Goal: Book appointment/travel/reservation

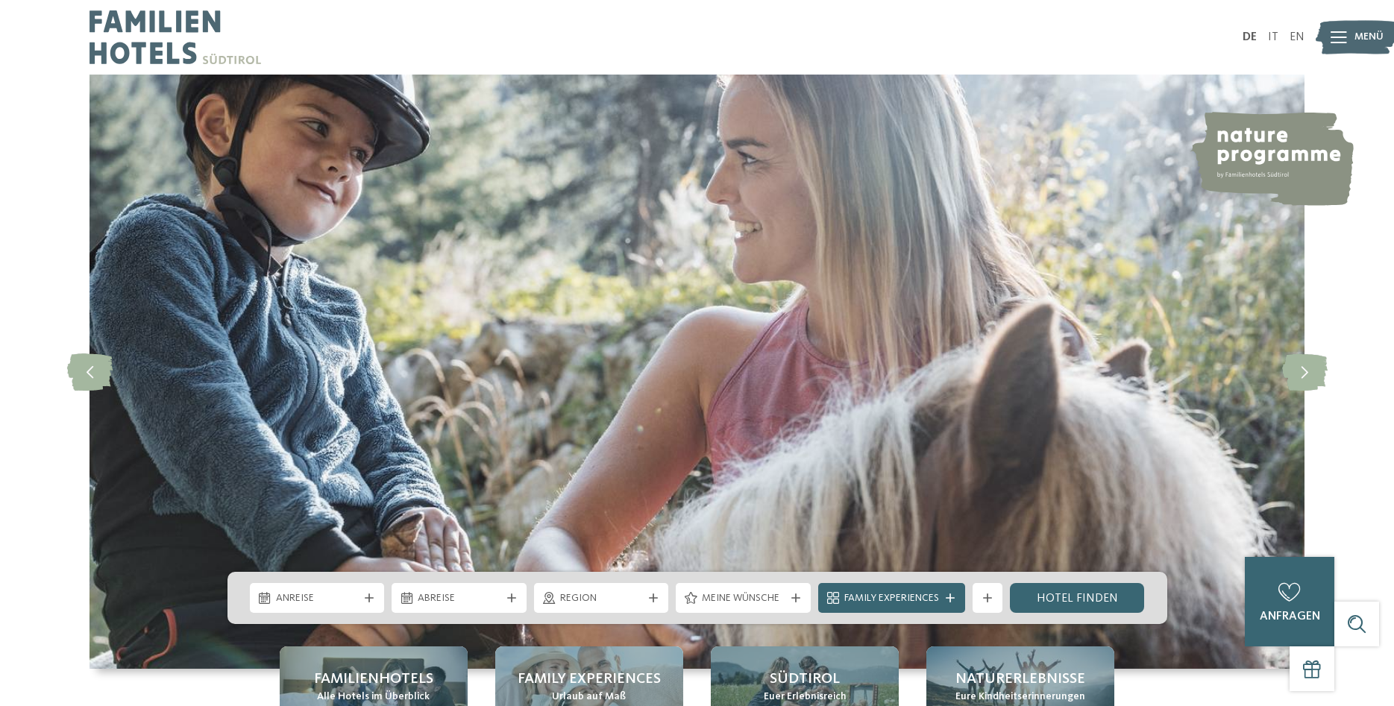
click at [1356, 38] on span "Menü" at bounding box center [1369, 37] width 29 height 15
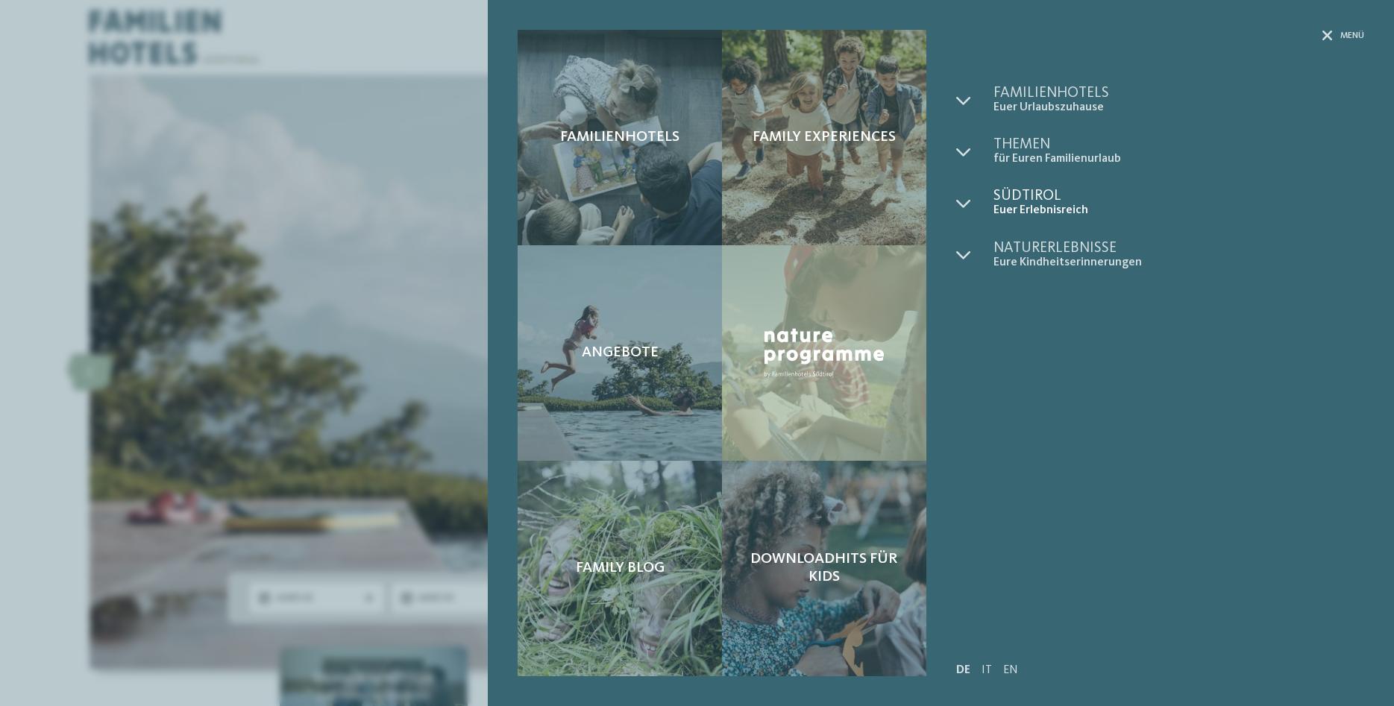
click at [1029, 204] on span "Euer Erlebnisreich" at bounding box center [1179, 211] width 371 height 14
click at [1067, 106] on span "Euer Urlaubszuhause" at bounding box center [1179, 108] width 371 height 14
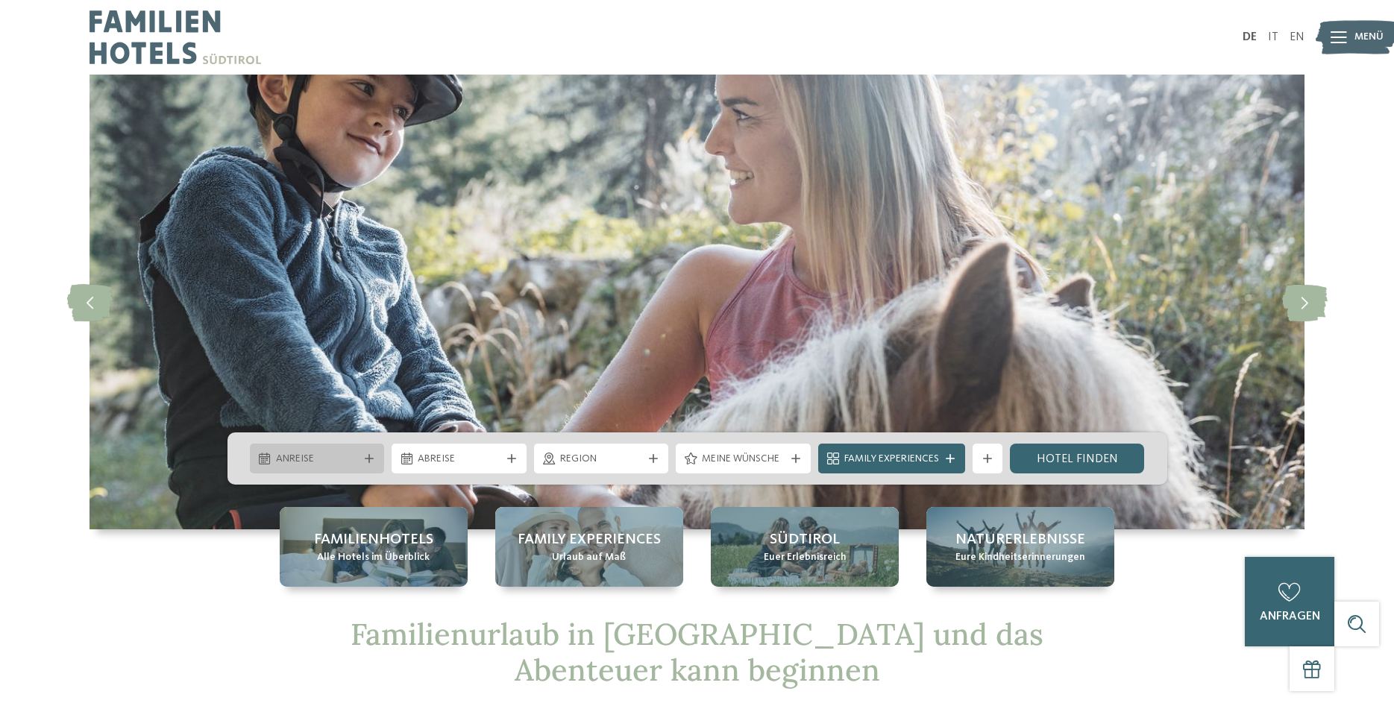
click at [343, 457] on span "Anreise" at bounding box center [317, 459] width 83 height 15
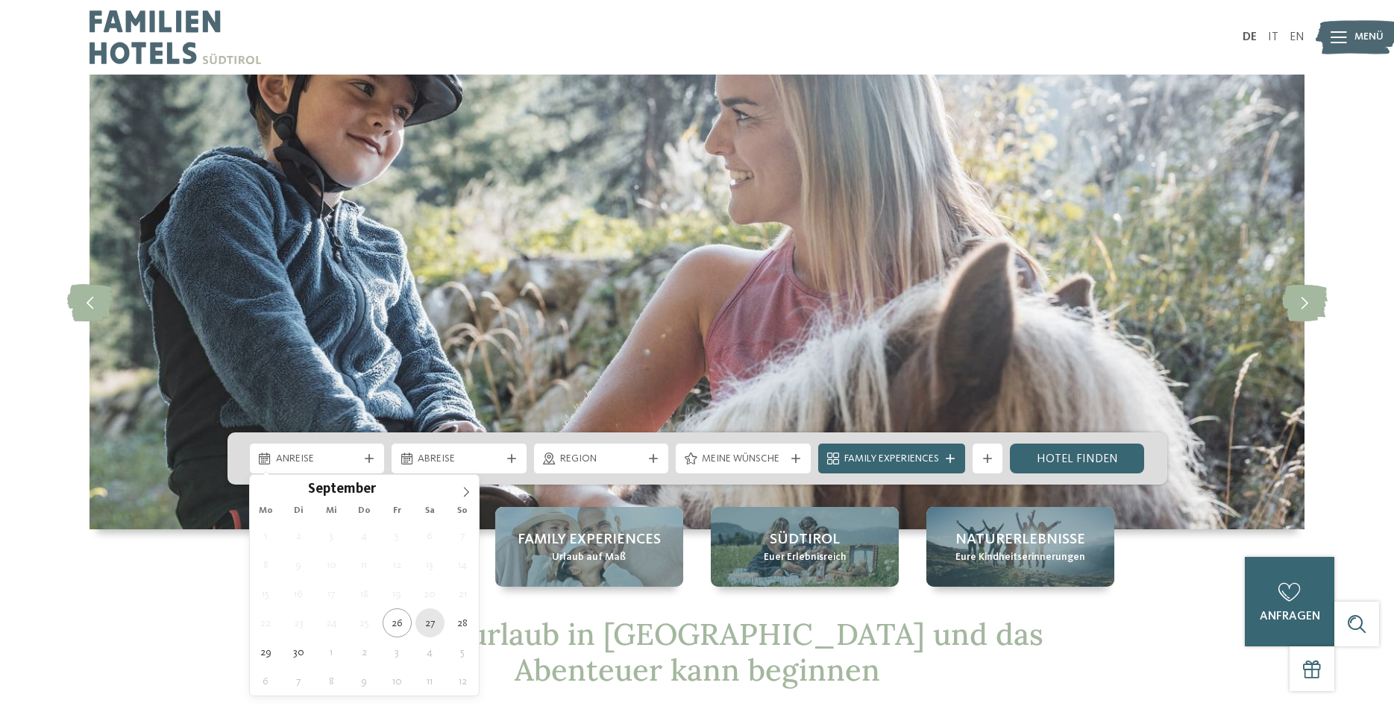
type div "27.09.2025"
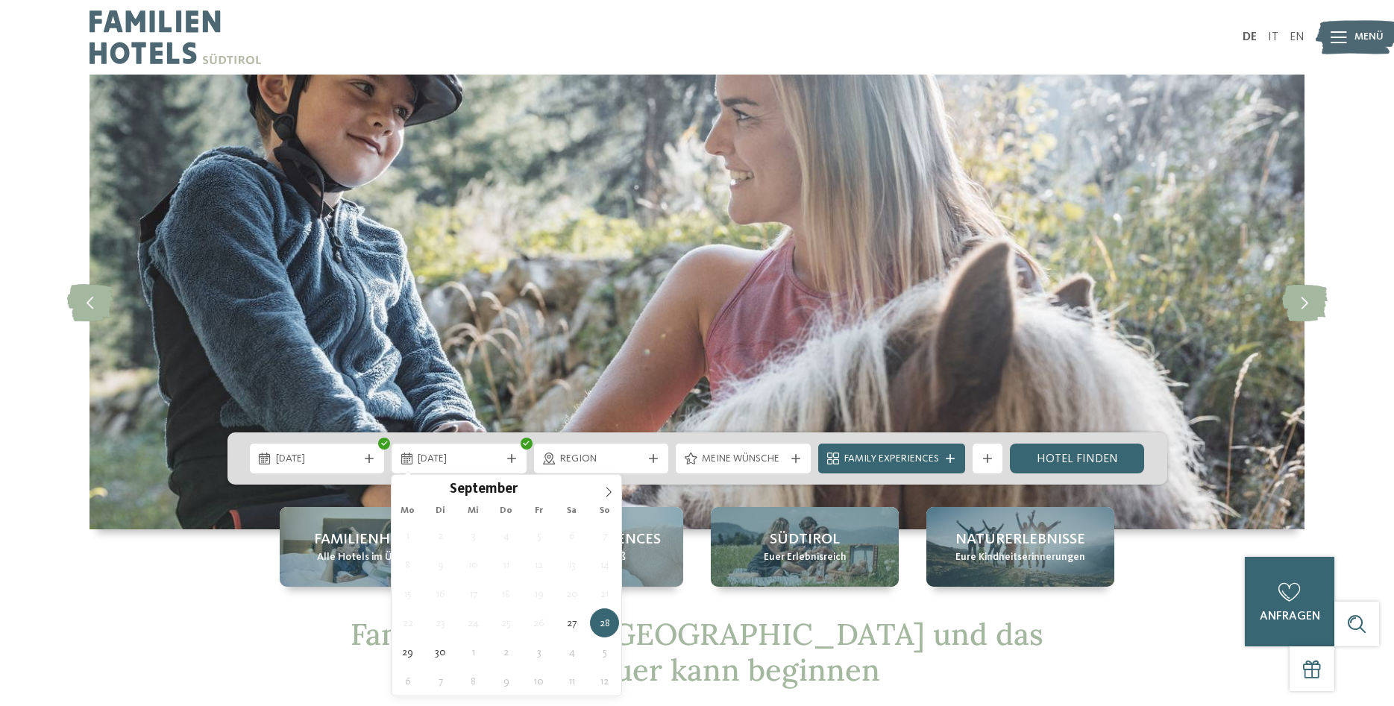
type div "28.09.2025"
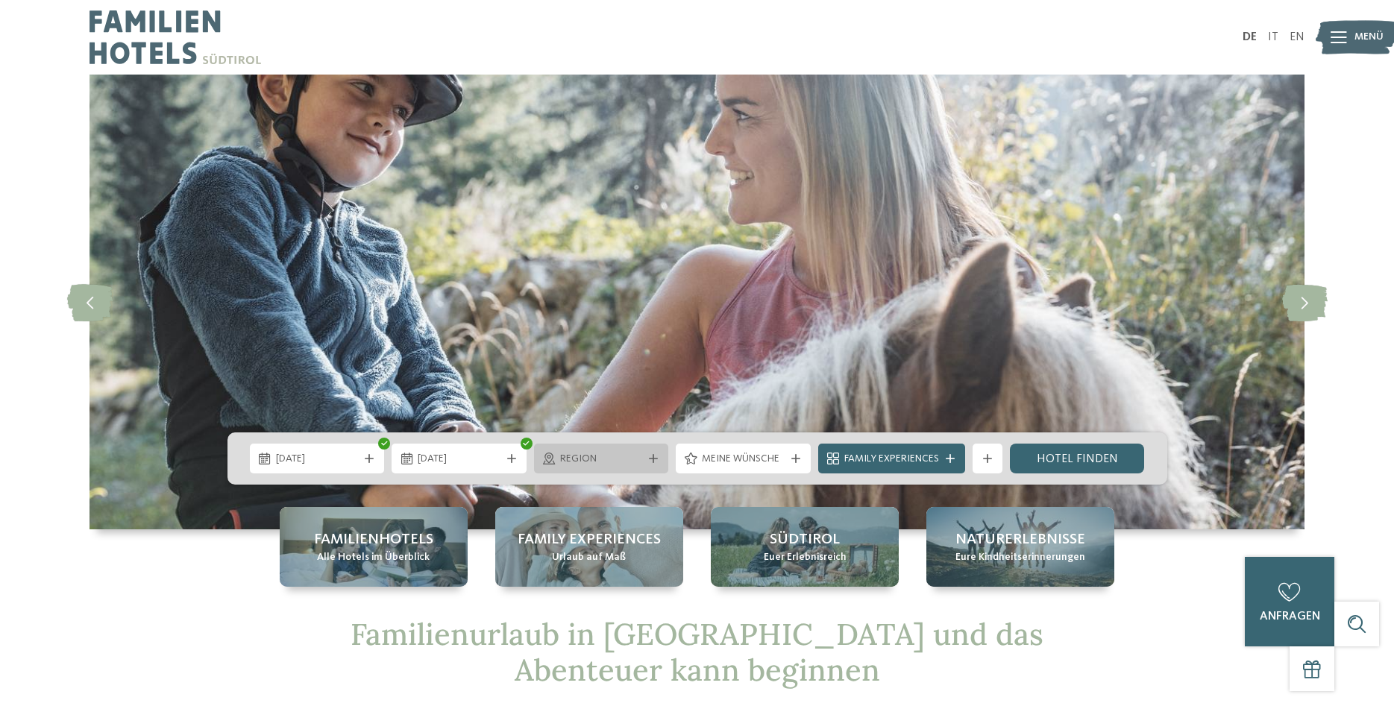
click at [590, 445] on div "Region" at bounding box center [601, 459] width 135 height 30
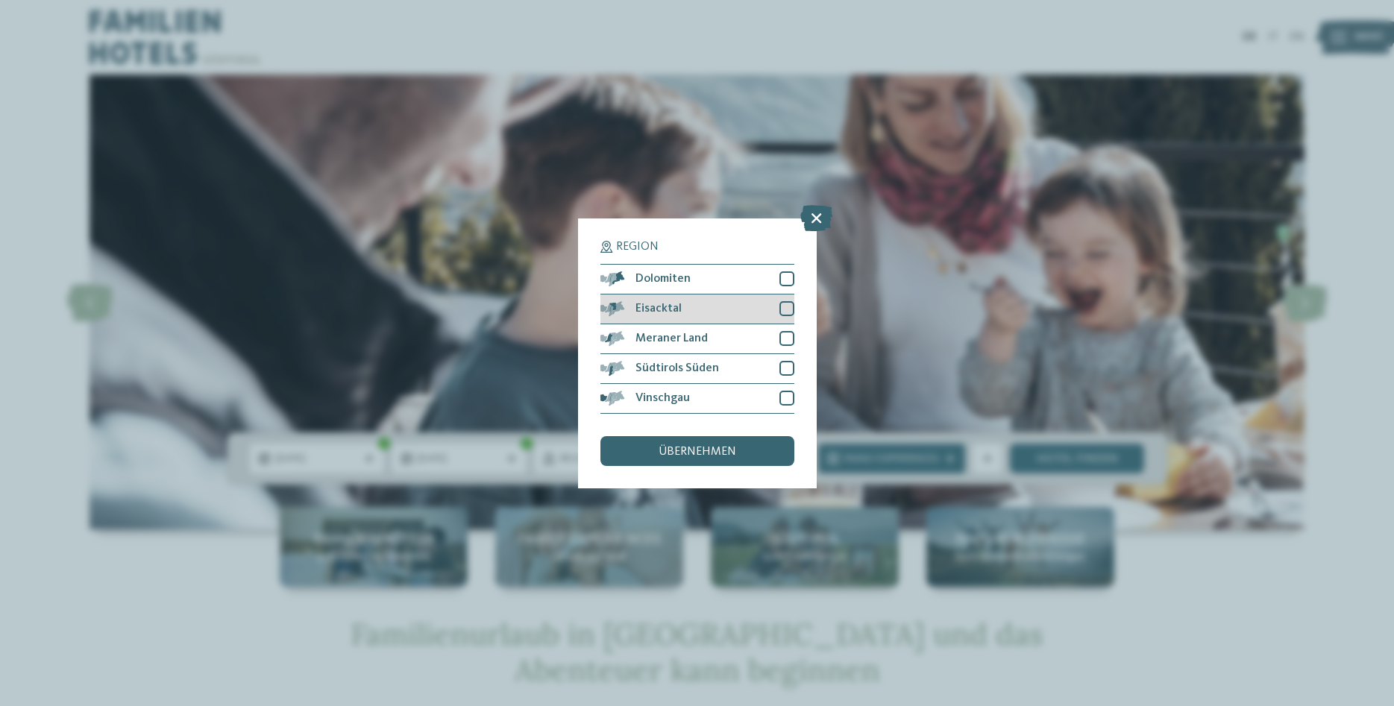
click at [680, 312] on span "Eisacktal" at bounding box center [659, 309] width 46 height 12
click at [736, 443] on div "übernehmen" at bounding box center [698, 451] width 194 height 30
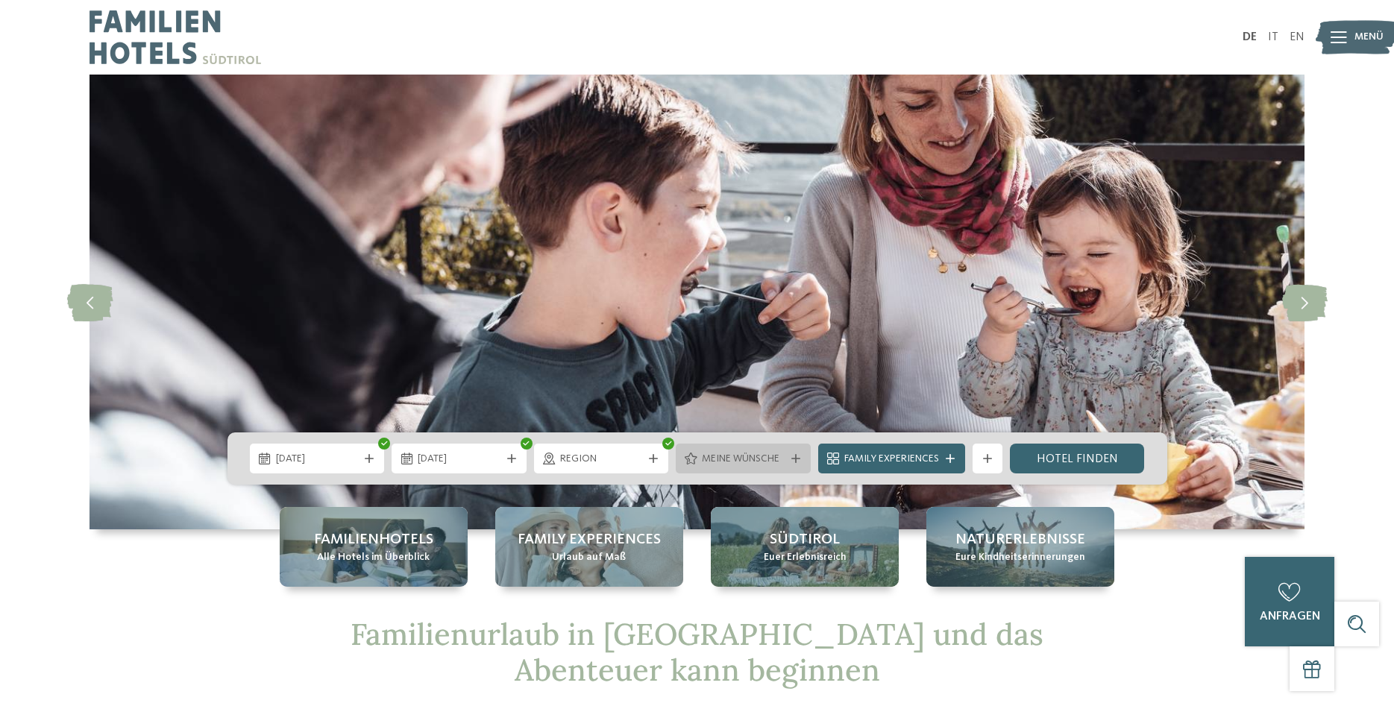
click at [742, 462] on span "Meine Wünsche" at bounding box center [743, 459] width 83 height 15
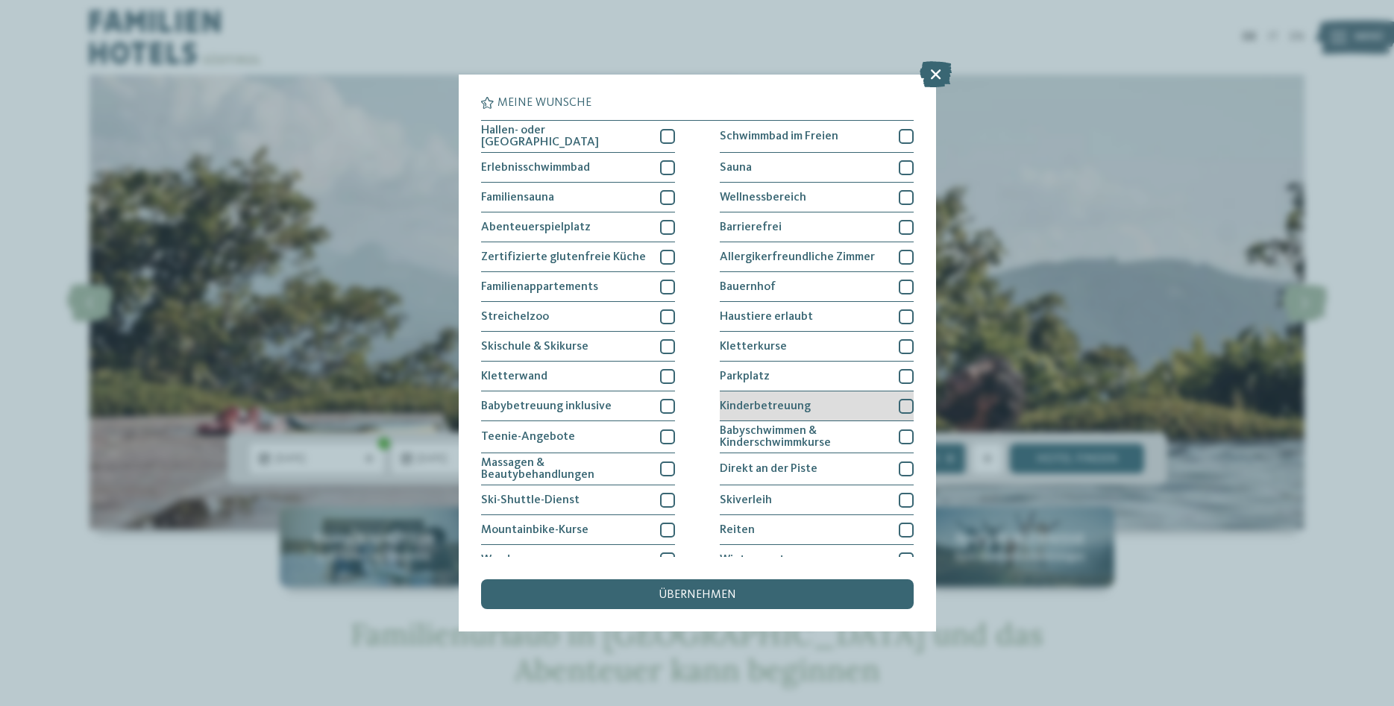
click at [781, 402] on span "Kinderbetreuung" at bounding box center [765, 407] width 91 height 12
click at [737, 594] on div "übernehmen" at bounding box center [697, 595] width 433 height 30
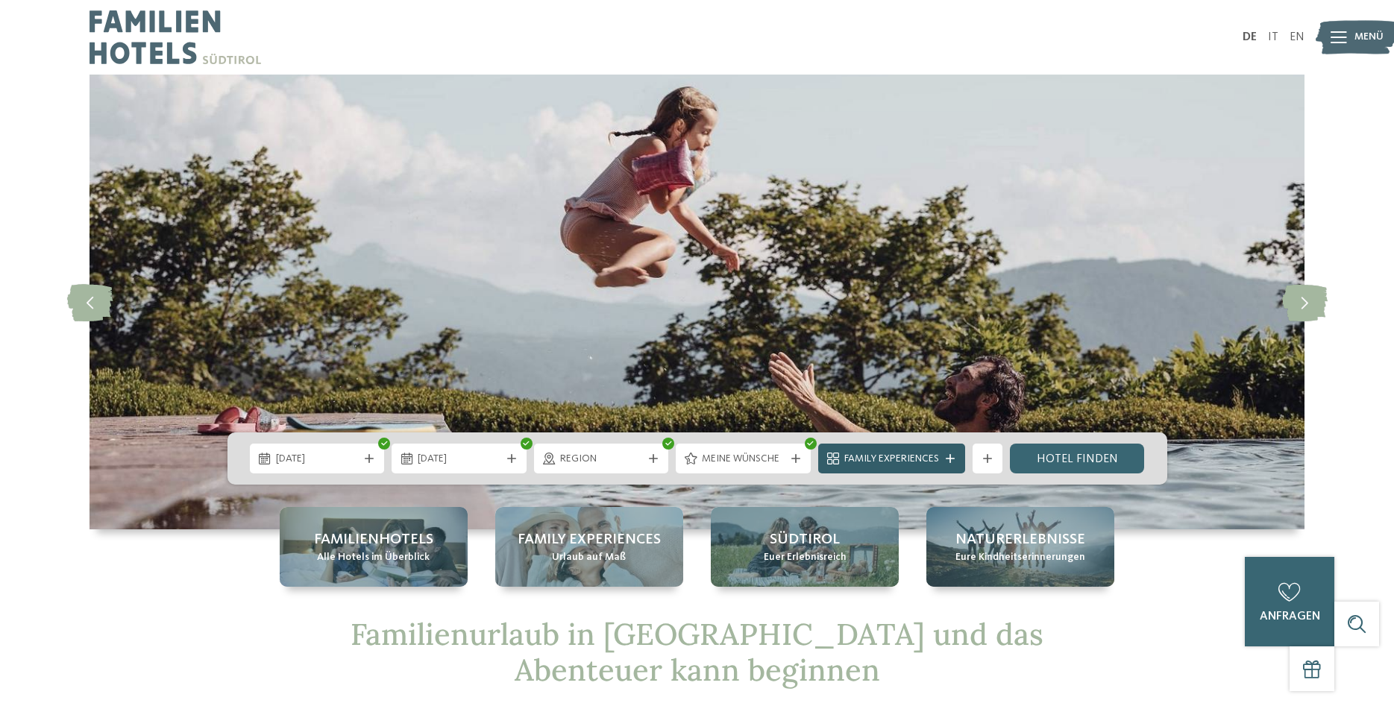
click at [880, 473] on div "Family Experiences" at bounding box center [891, 459] width 147 height 30
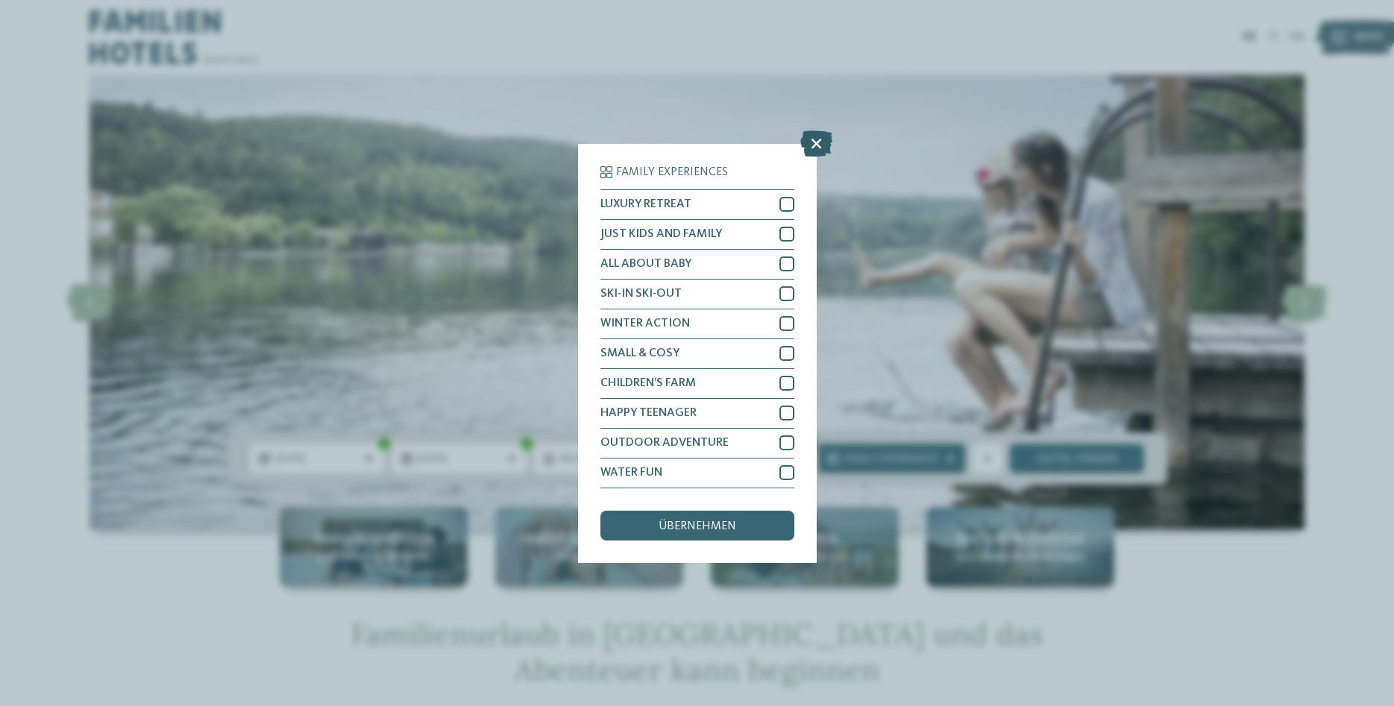
click at [815, 147] on icon at bounding box center [816, 143] width 32 height 26
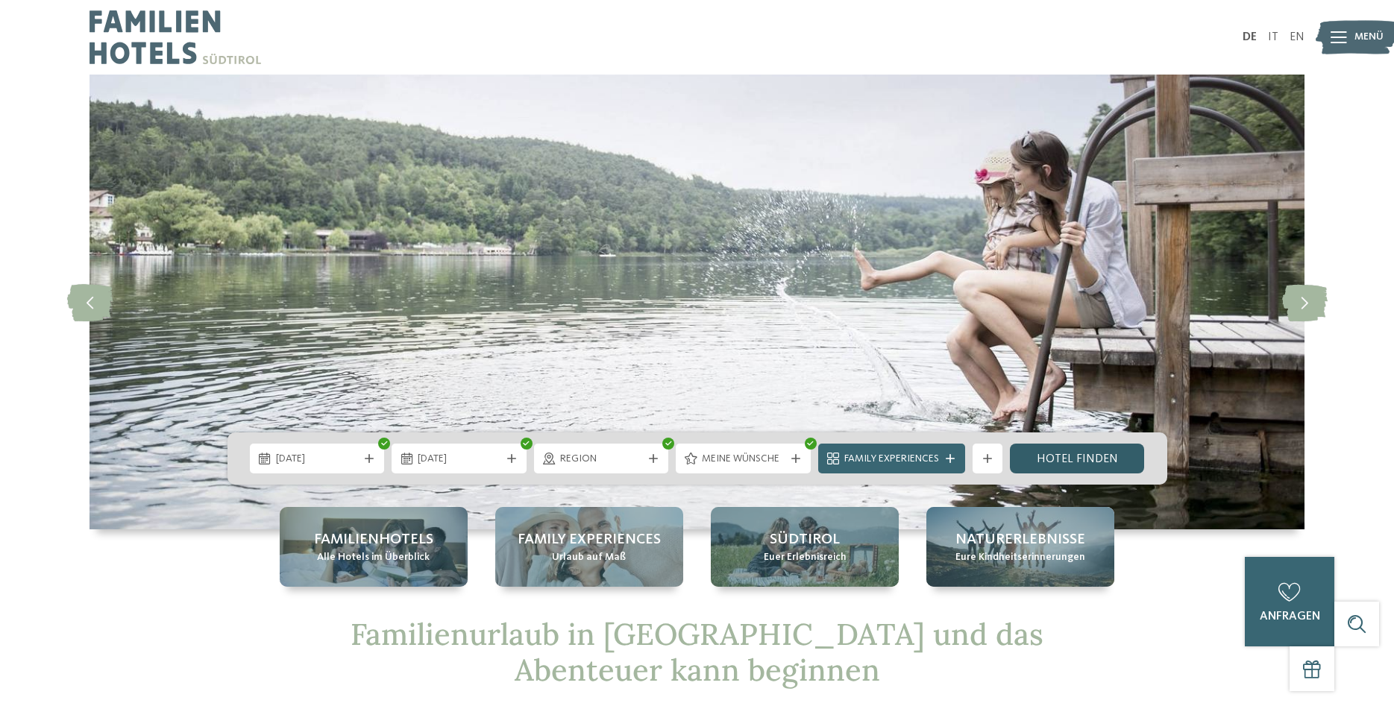
click at [1082, 454] on link "Hotel finden" at bounding box center [1077, 459] width 135 height 30
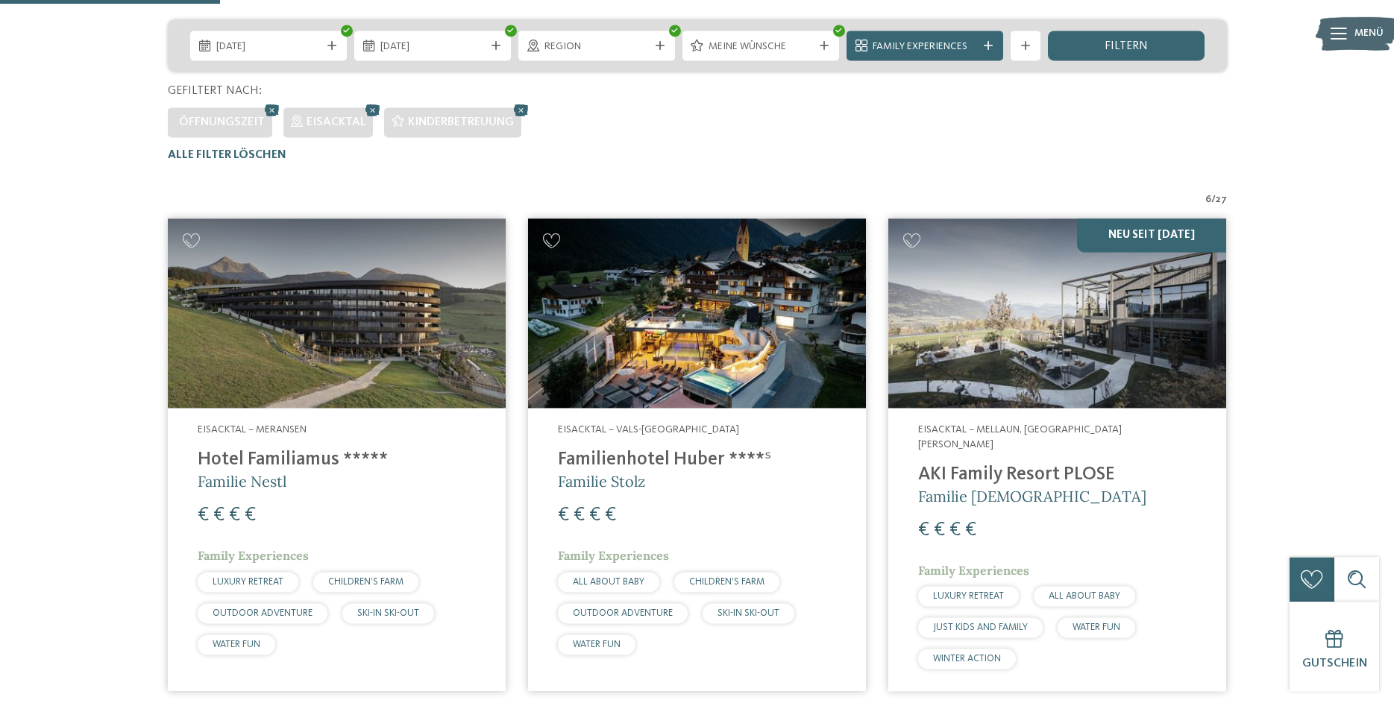
scroll to position [268, 0]
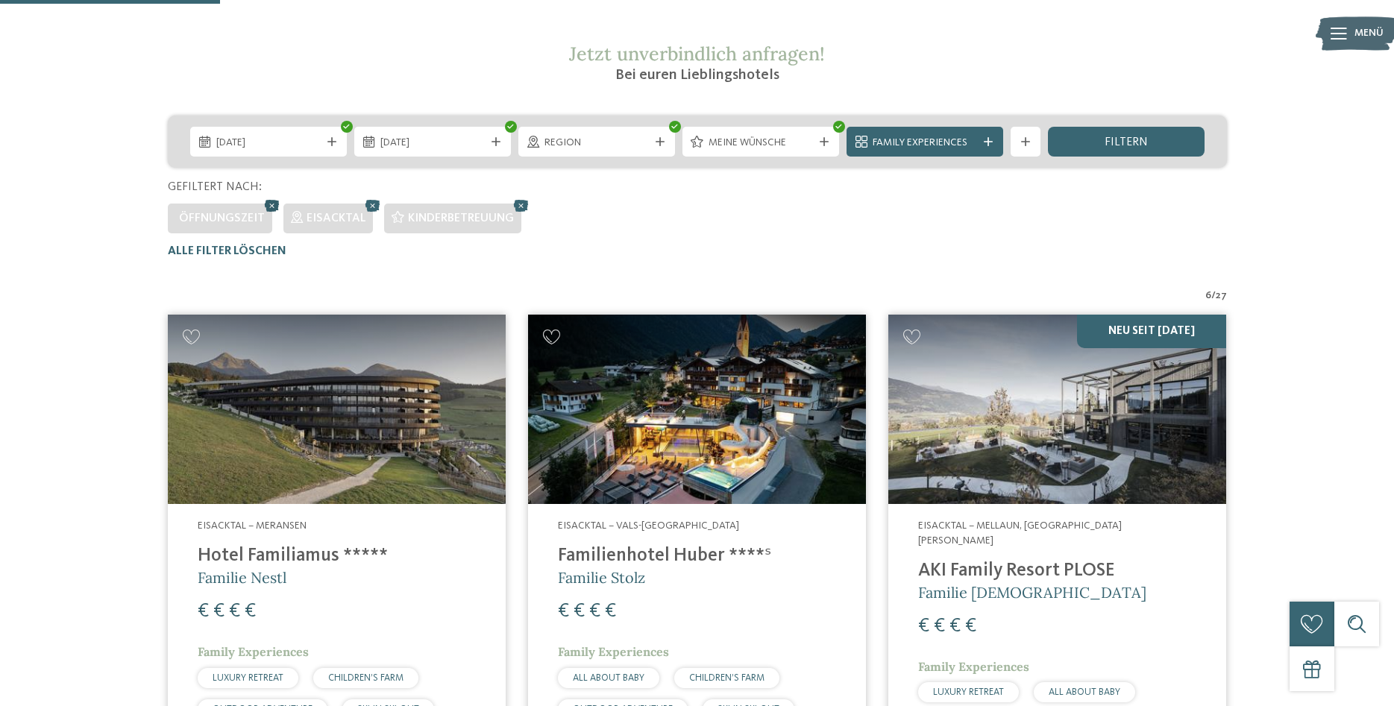
click at [269, 203] on icon at bounding box center [272, 205] width 22 height 19
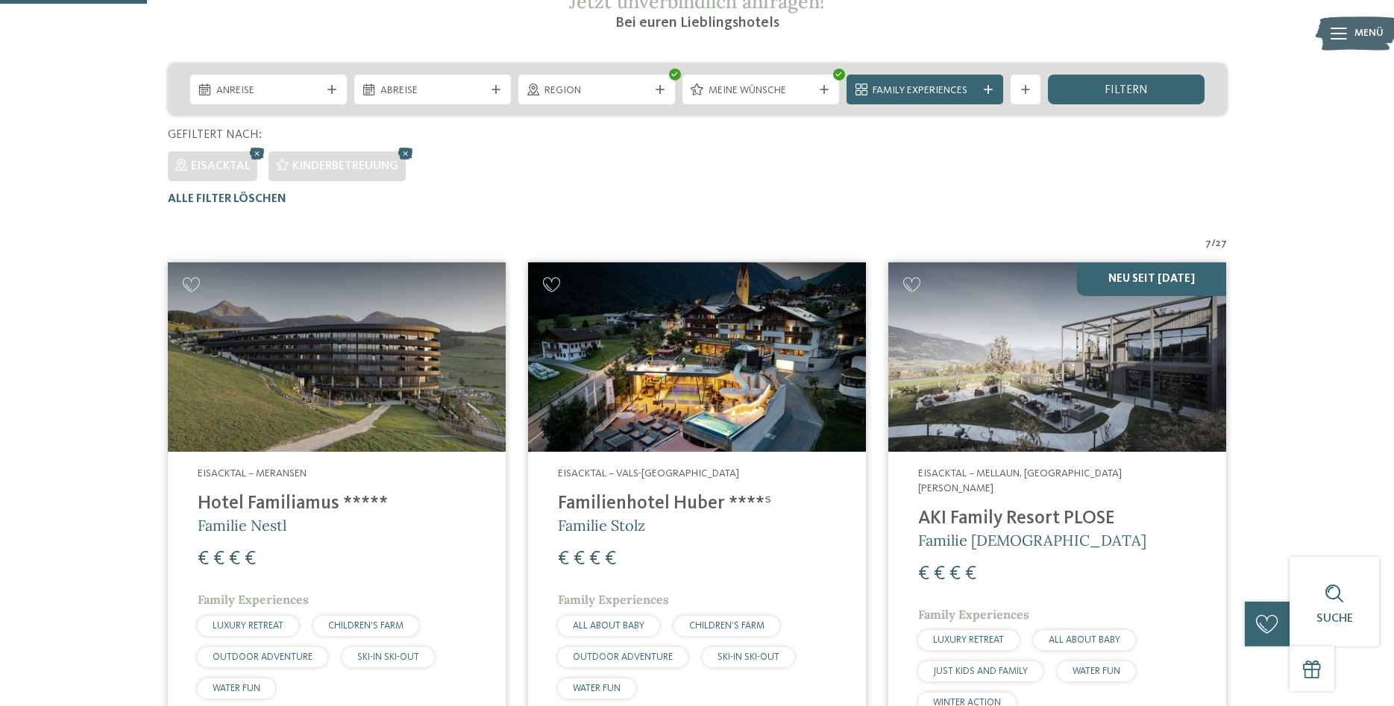
scroll to position [185, 0]
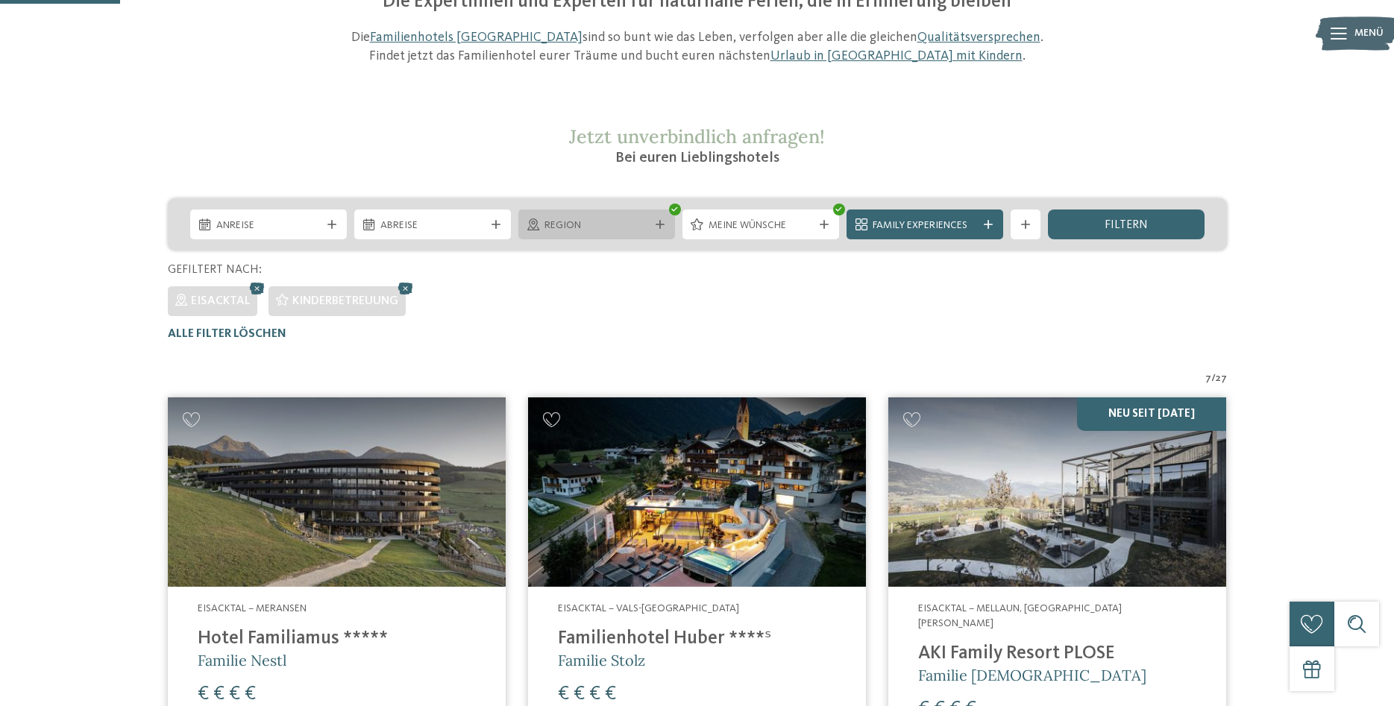
click at [659, 224] on icon at bounding box center [660, 224] width 9 height 9
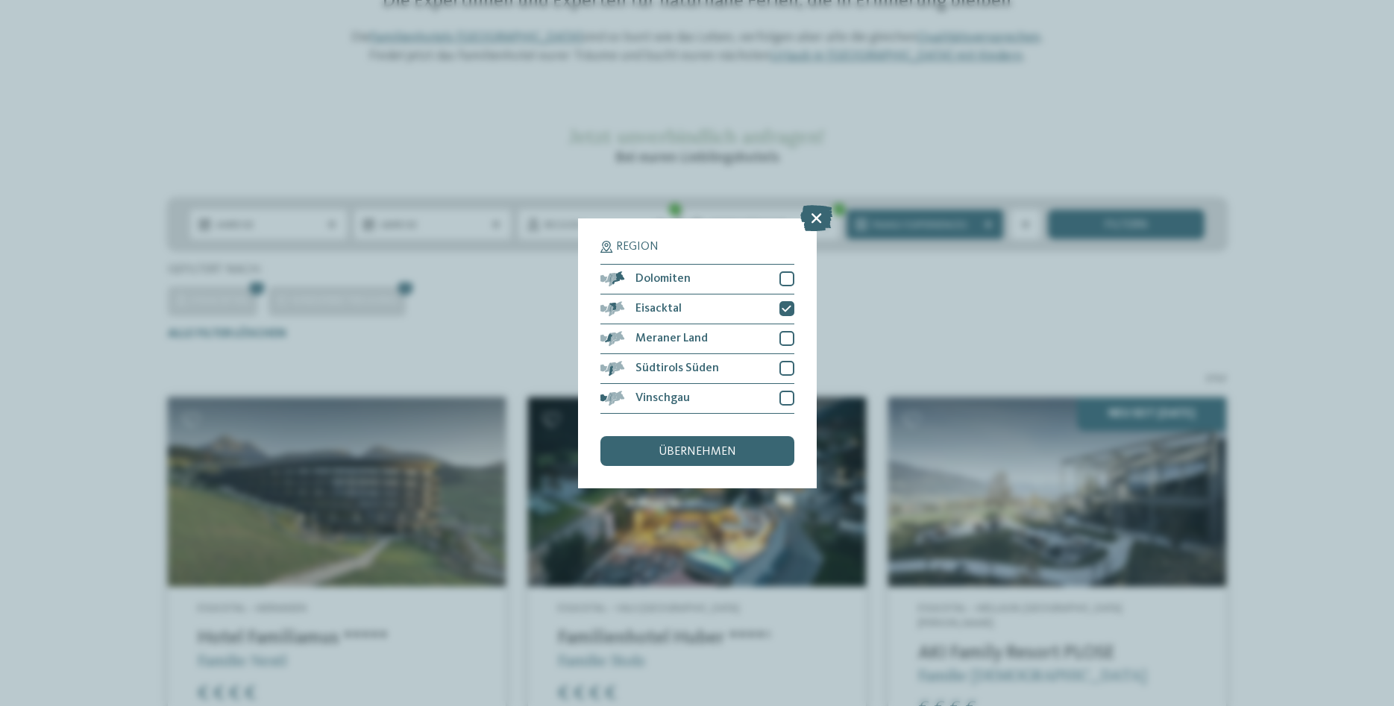
drag, startPoint x: 722, startPoint y: 441, endPoint x: 754, endPoint y: 380, distance: 68.4
click at [722, 442] on div "übernehmen" at bounding box center [698, 451] width 194 height 30
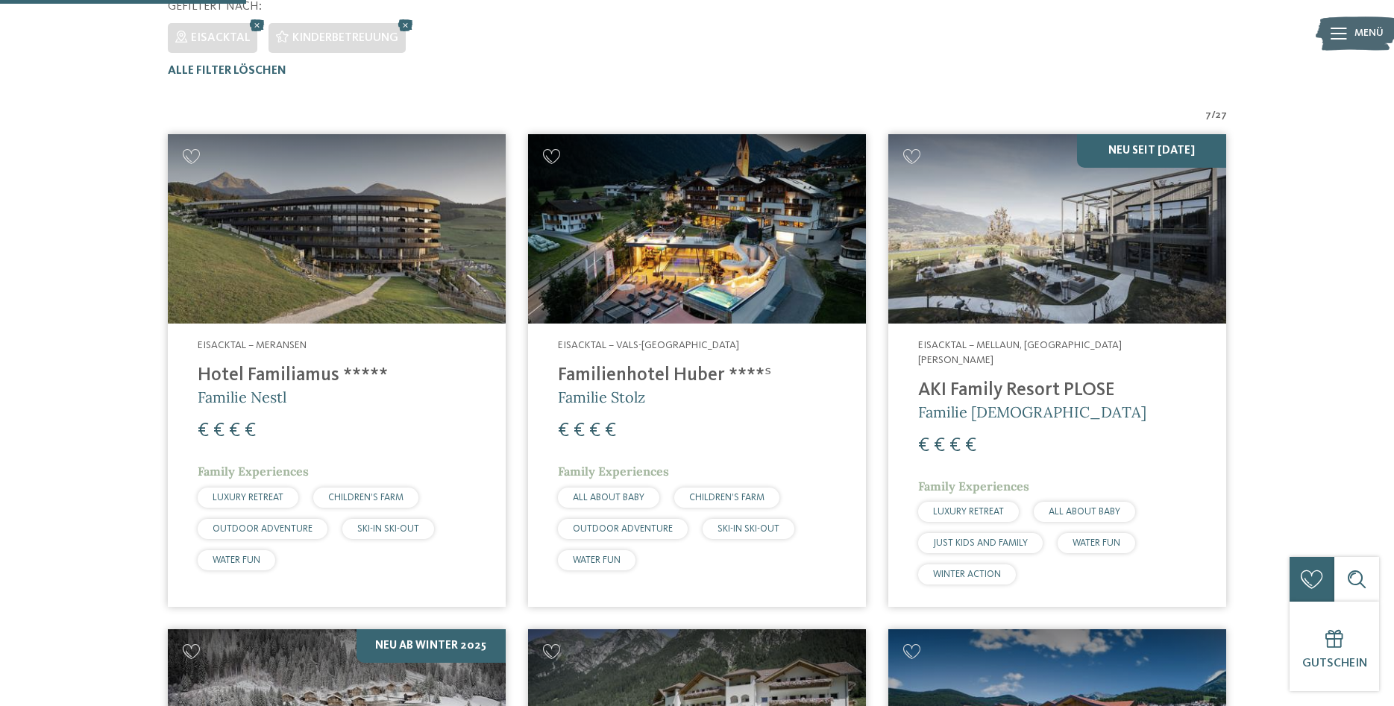
click at [797, 222] on img at bounding box center [697, 229] width 338 height 190
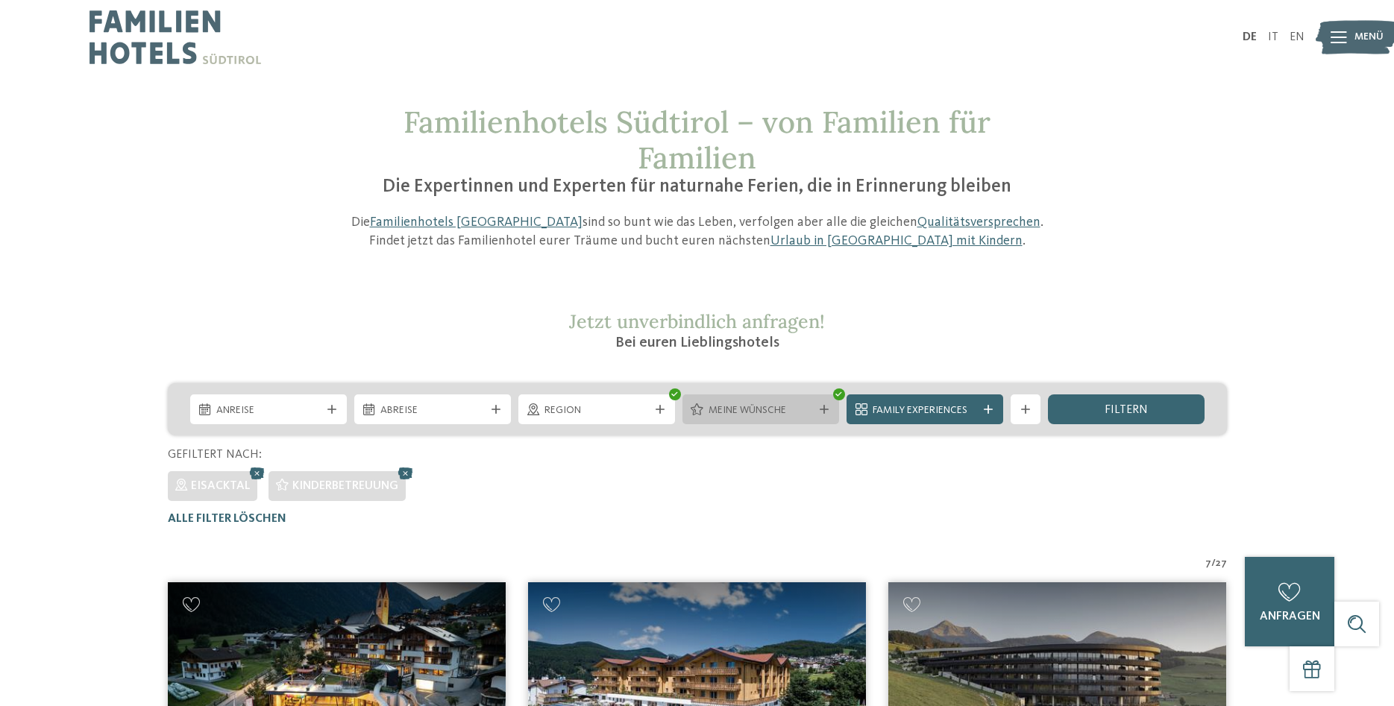
click at [757, 399] on div "Meine Wünsche" at bounding box center [761, 410] width 157 height 30
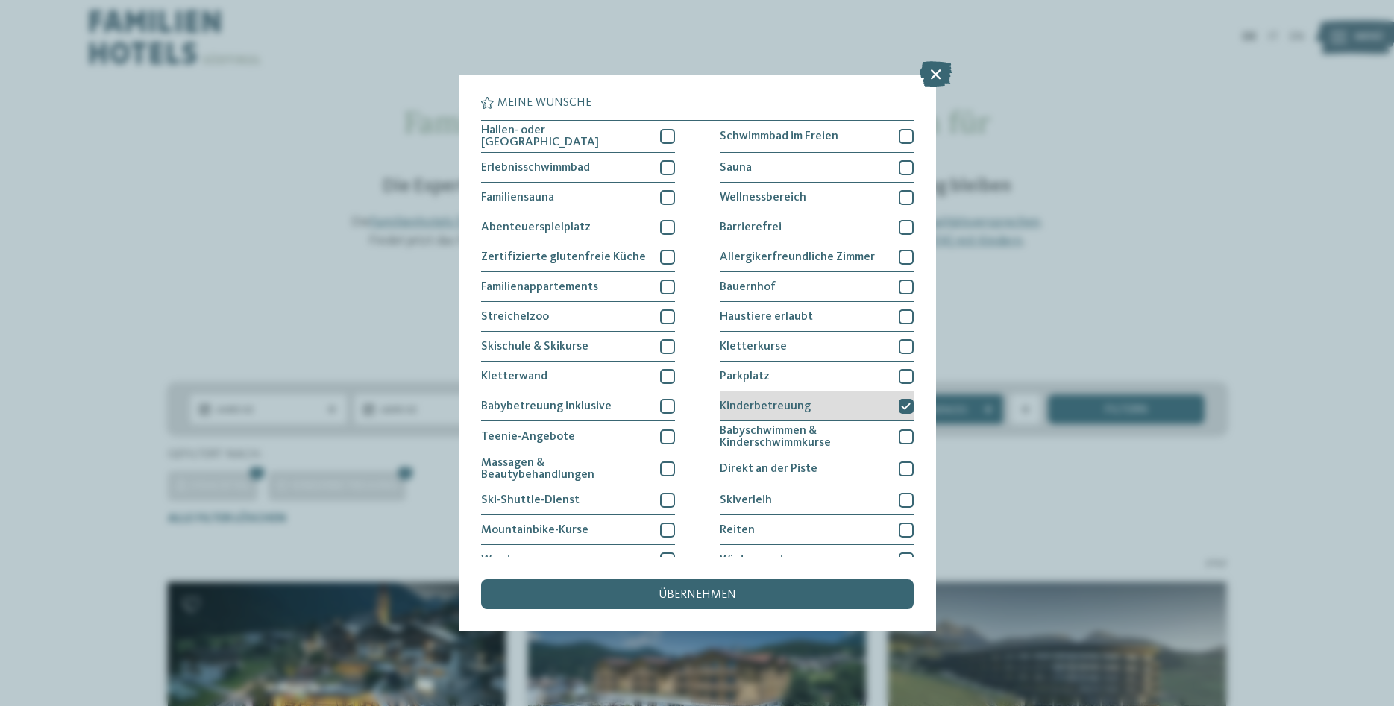
click at [778, 414] on div "Kinderbetreuung" at bounding box center [817, 407] width 194 height 30
click at [747, 595] on div "übernehmen" at bounding box center [697, 595] width 433 height 30
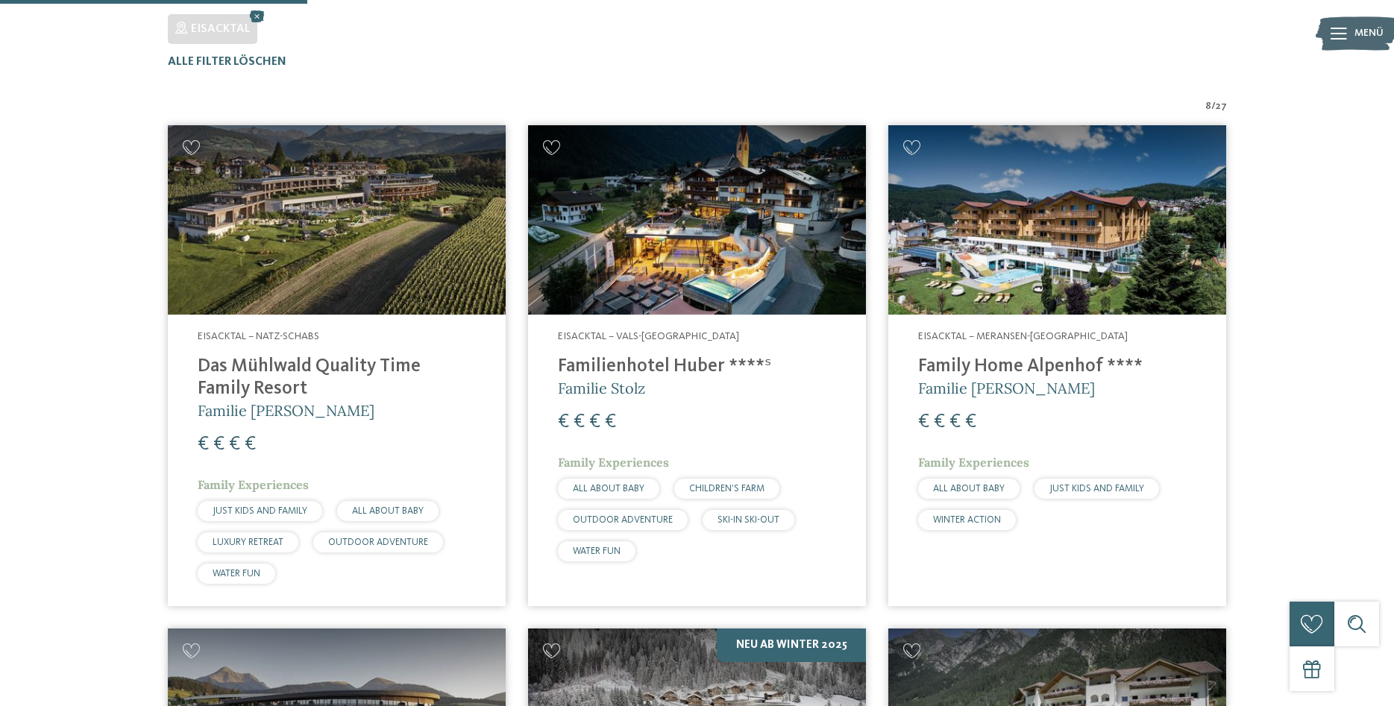
scroll to position [489, 0]
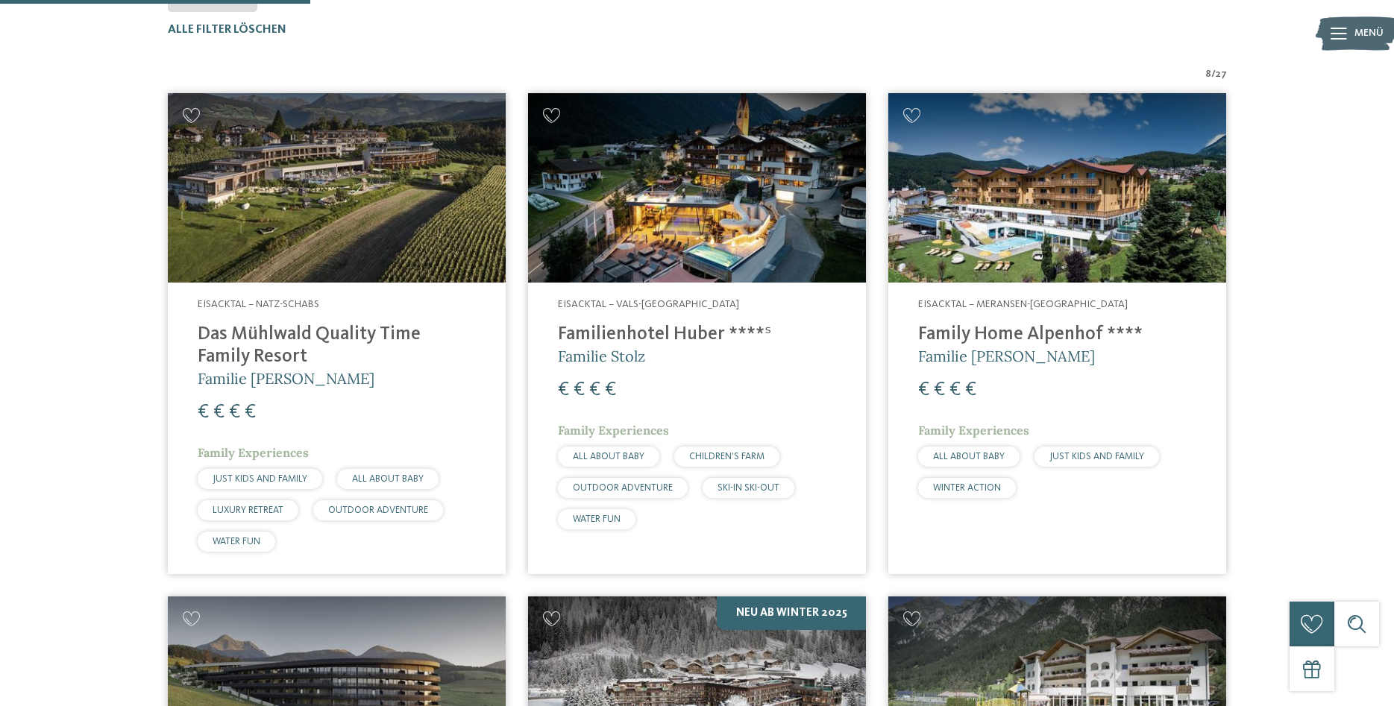
click at [312, 182] on img at bounding box center [337, 188] width 338 height 190
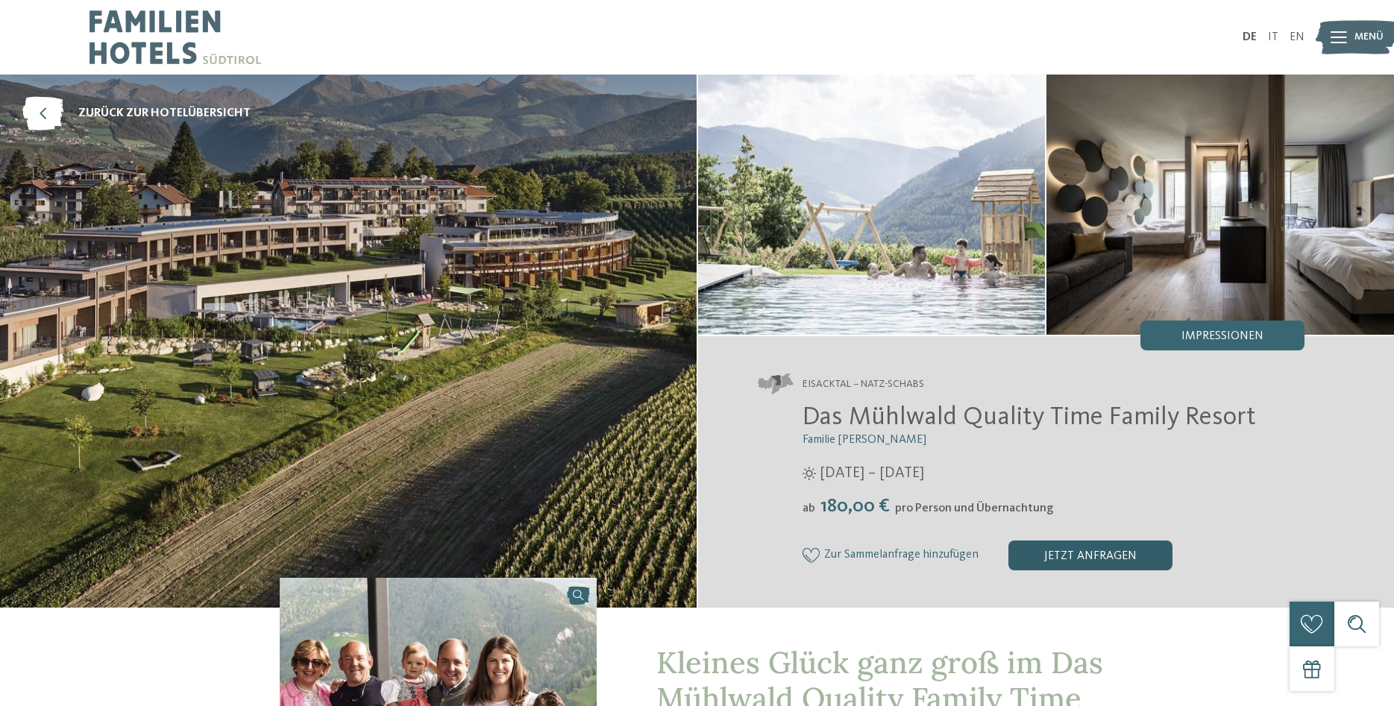
click at [1100, 546] on div "jetzt anfragen" at bounding box center [1091, 556] width 164 height 30
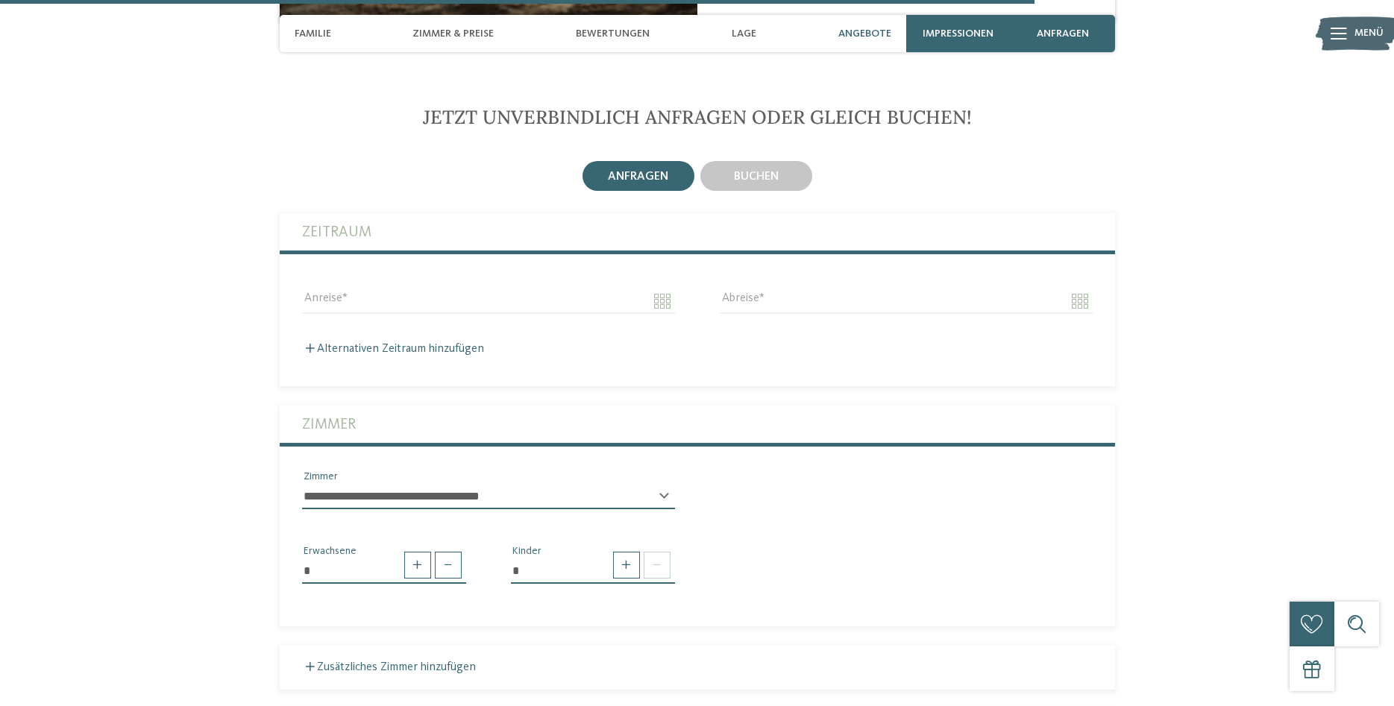
scroll to position [4052, 0]
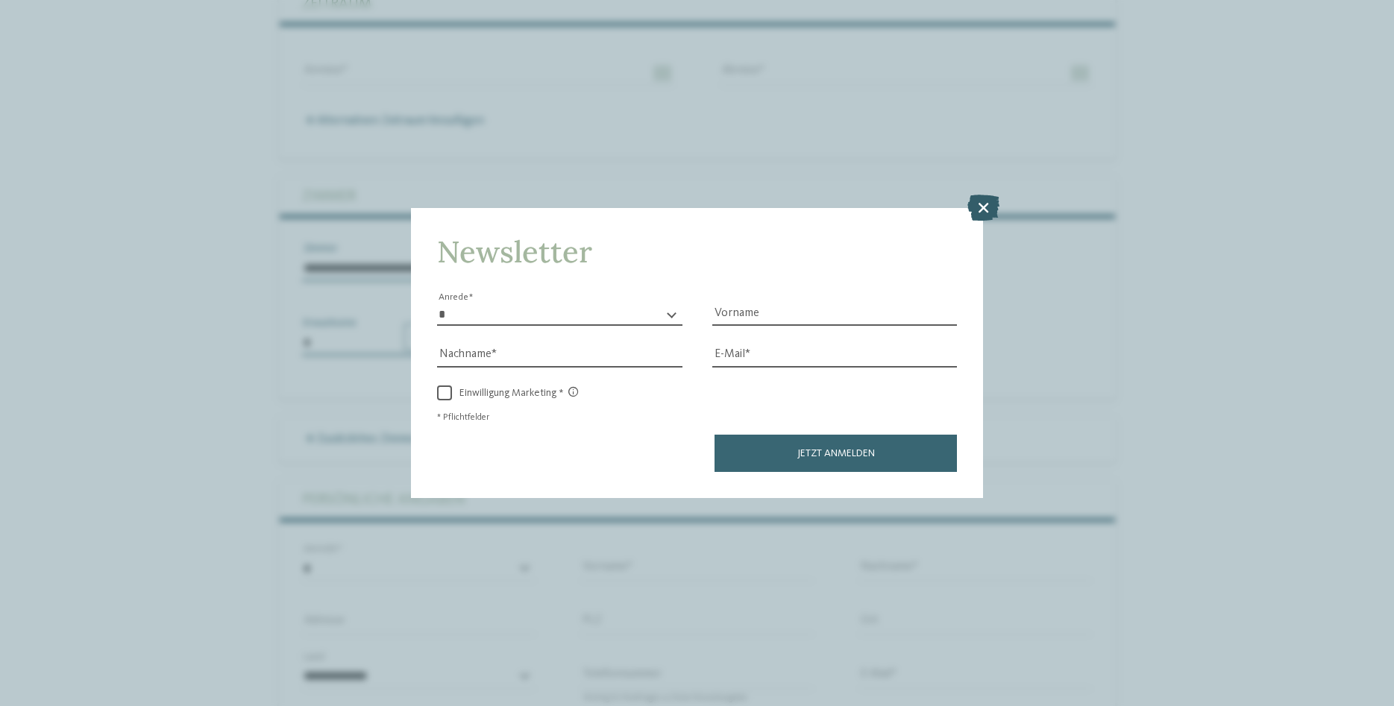
click at [972, 204] on icon at bounding box center [984, 208] width 32 height 26
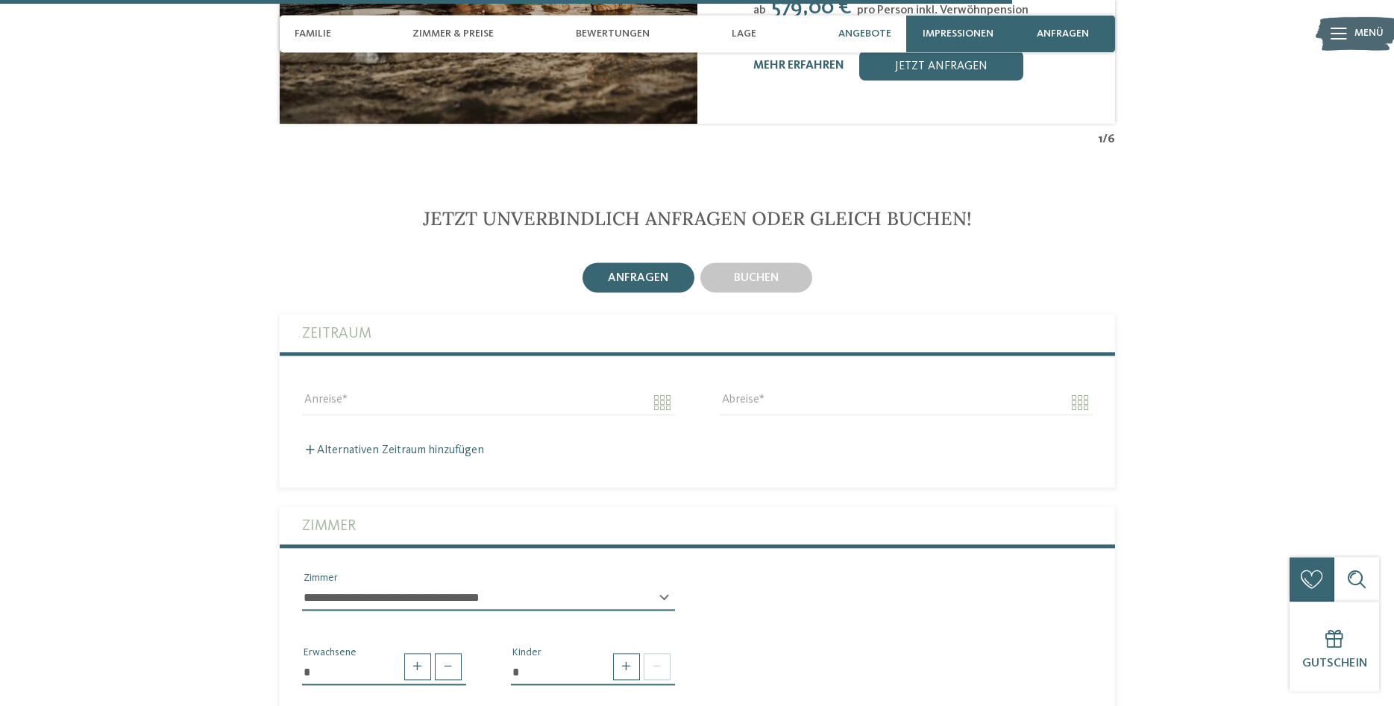
scroll to position [3672, 0]
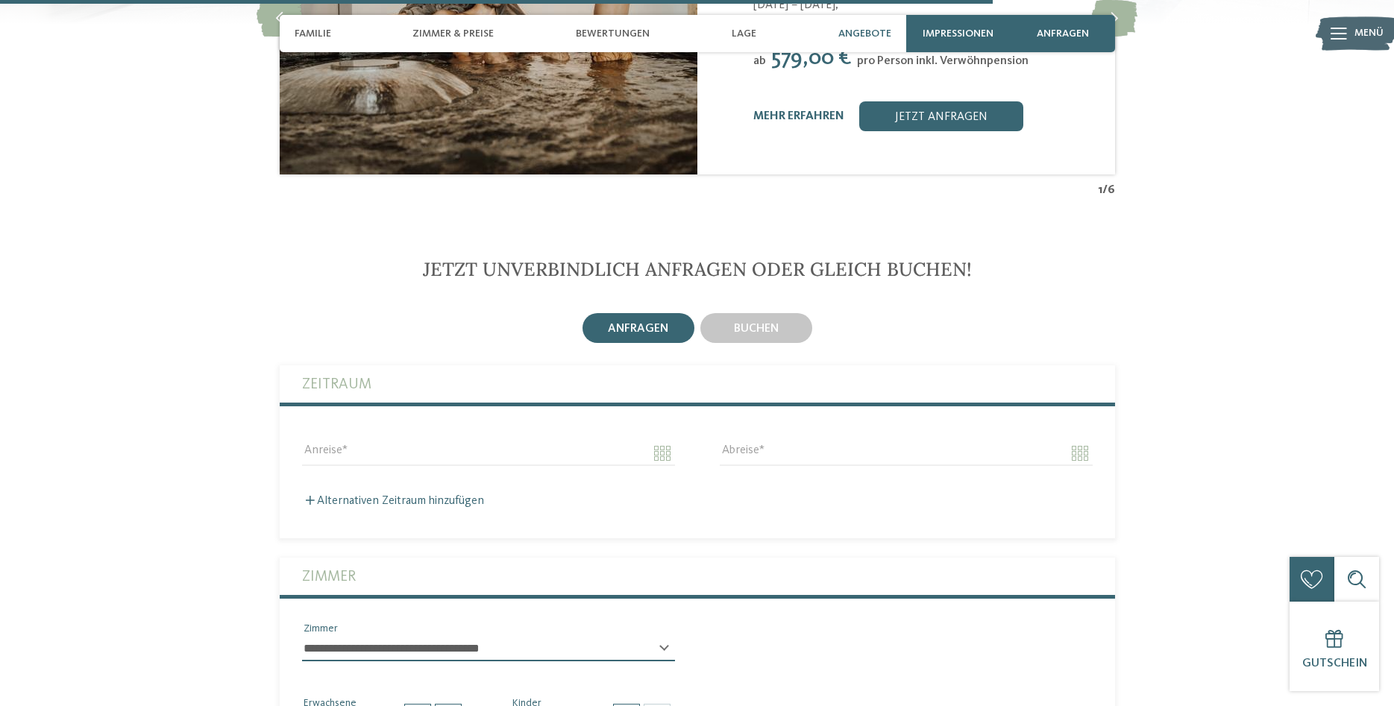
click at [349, 426] on div "Anreise" at bounding box center [489, 453] width 418 height 54
click at [354, 441] on input "Anreise" at bounding box center [488, 453] width 373 height 25
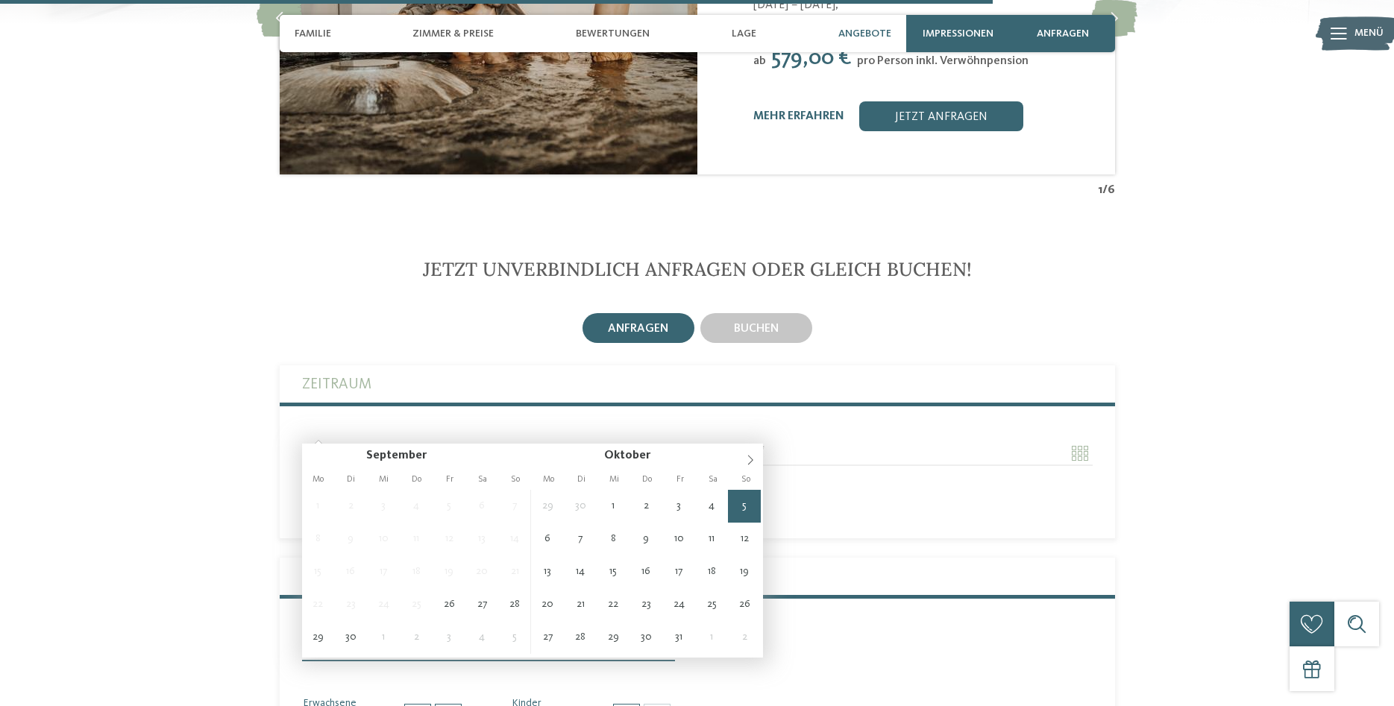
type input "**********"
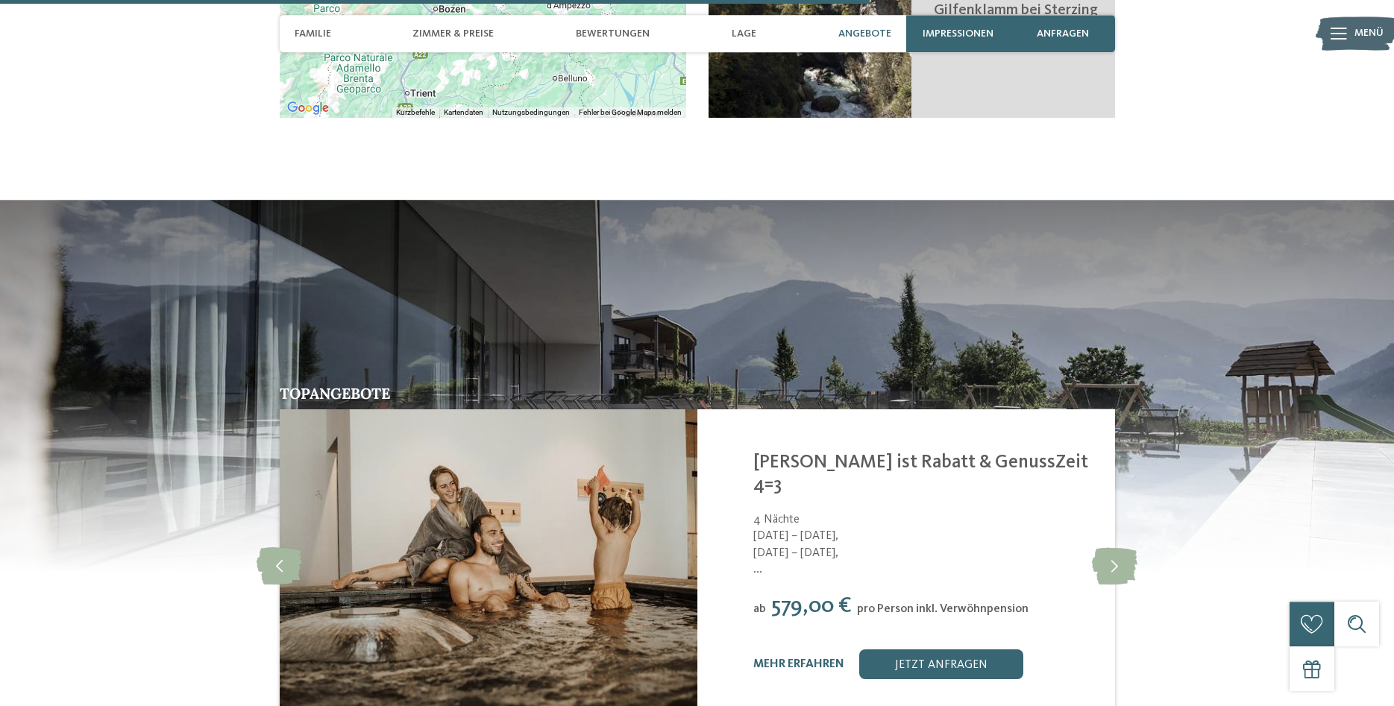
scroll to position [3215, 0]
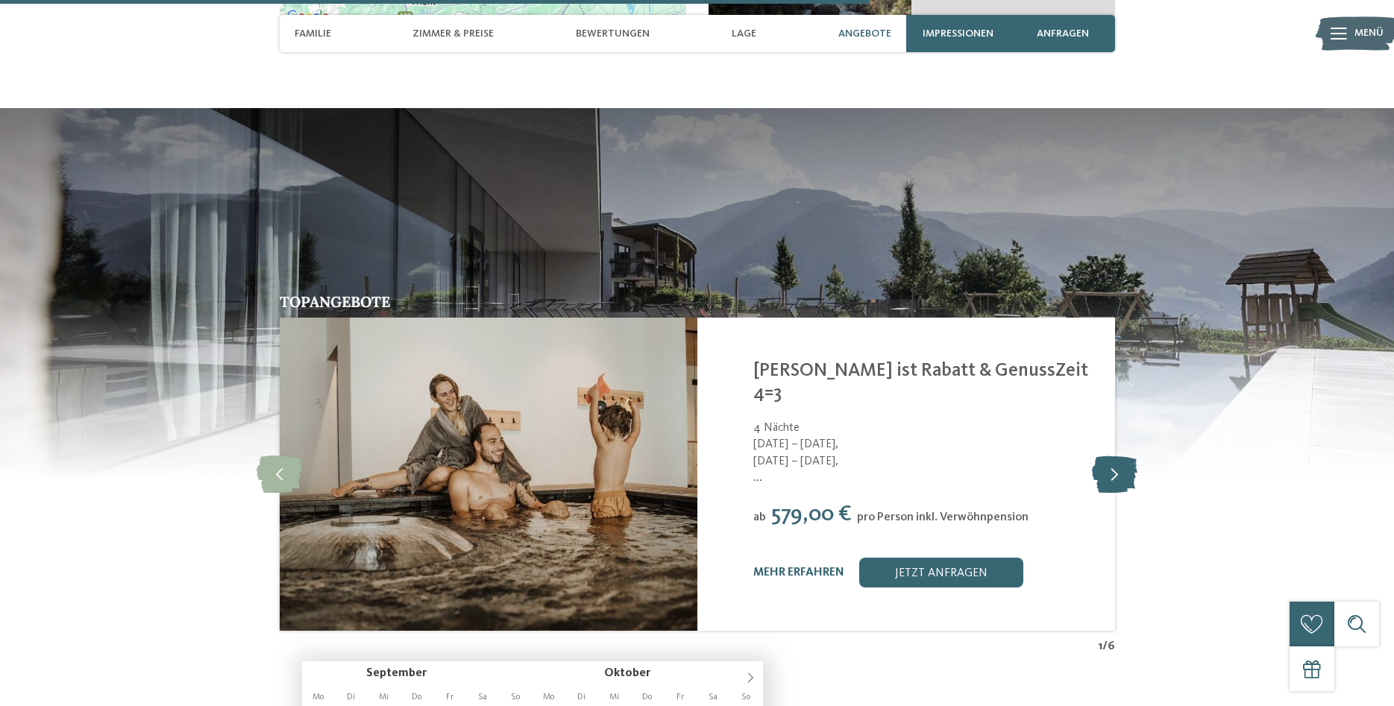
click at [1118, 456] on icon at bounding box center [1115, 474] width 46 height 37
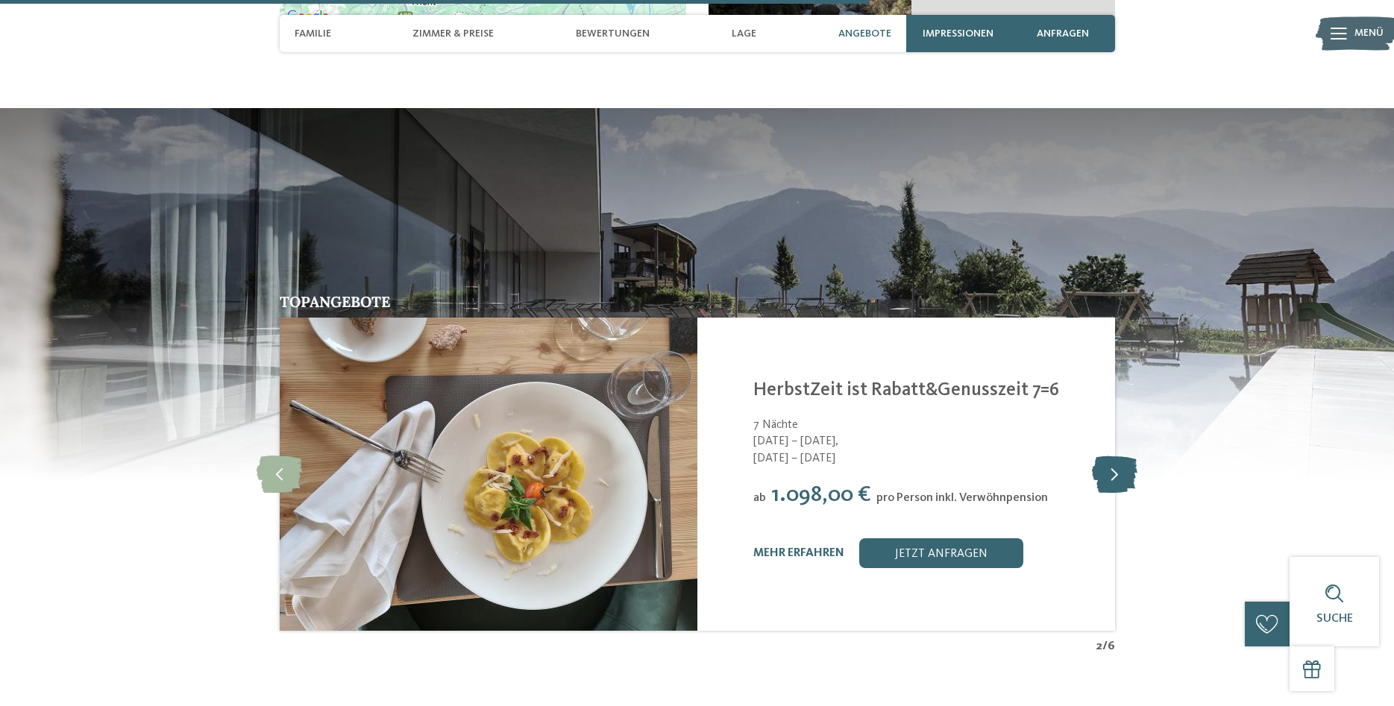
click at [1118, 456] on icon at bounding box center [1115, 474] width 46 height 37
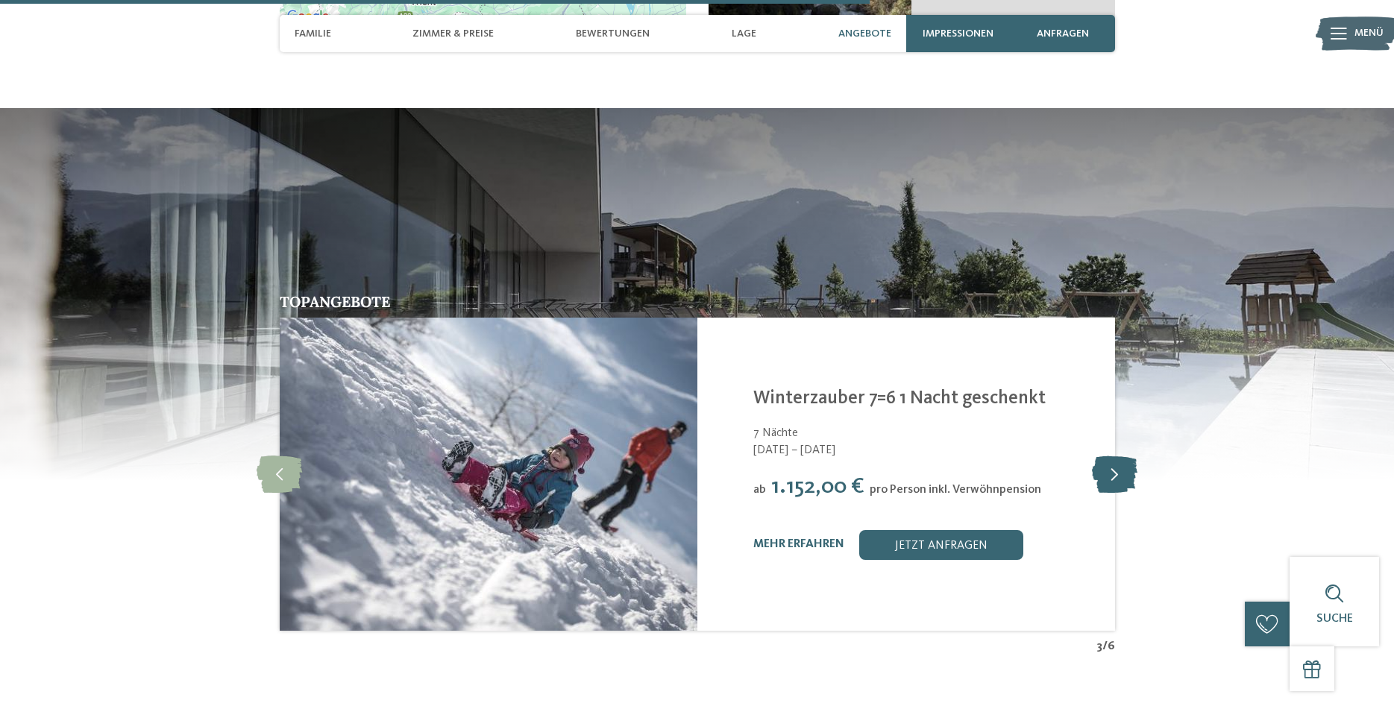
click at [1118, 456] on icon at bounding box center [1115, 474] width 46 height 37
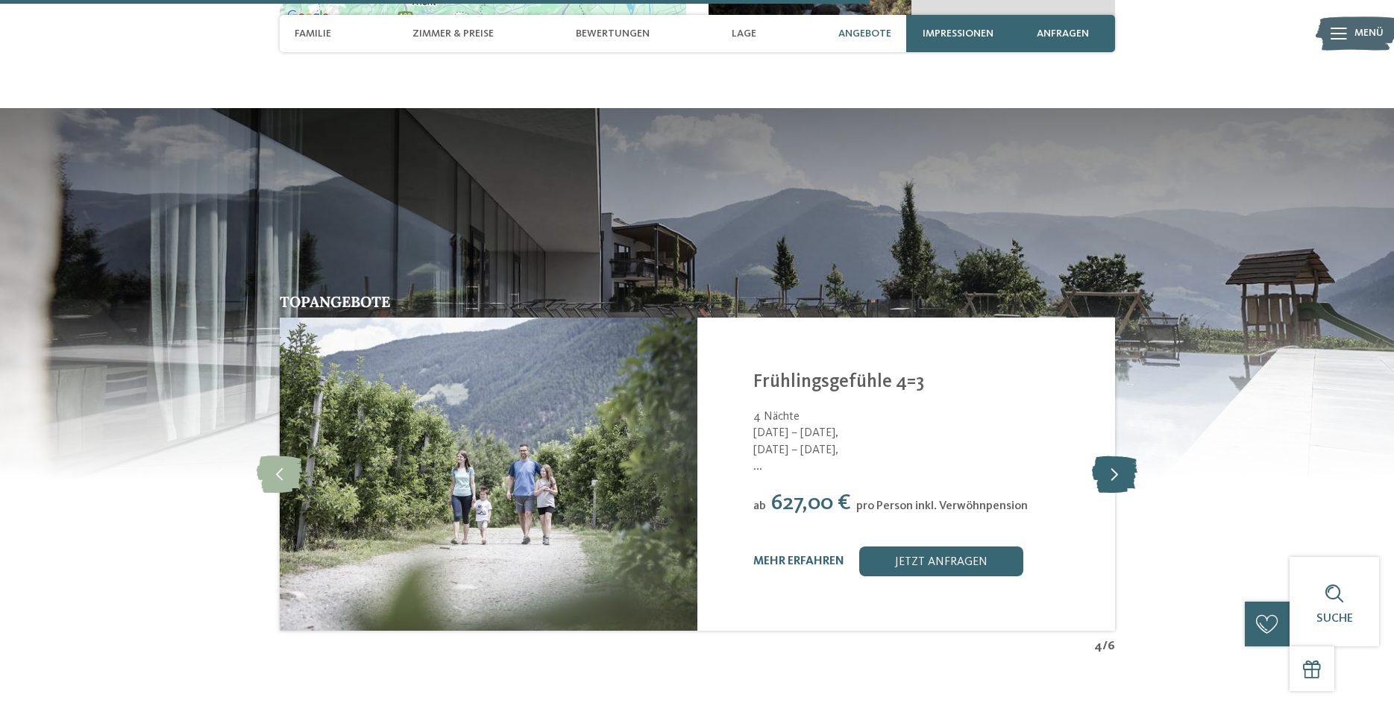
click at [1118, 456] on icon at bounding box center [1115, 474] width 46 height 37
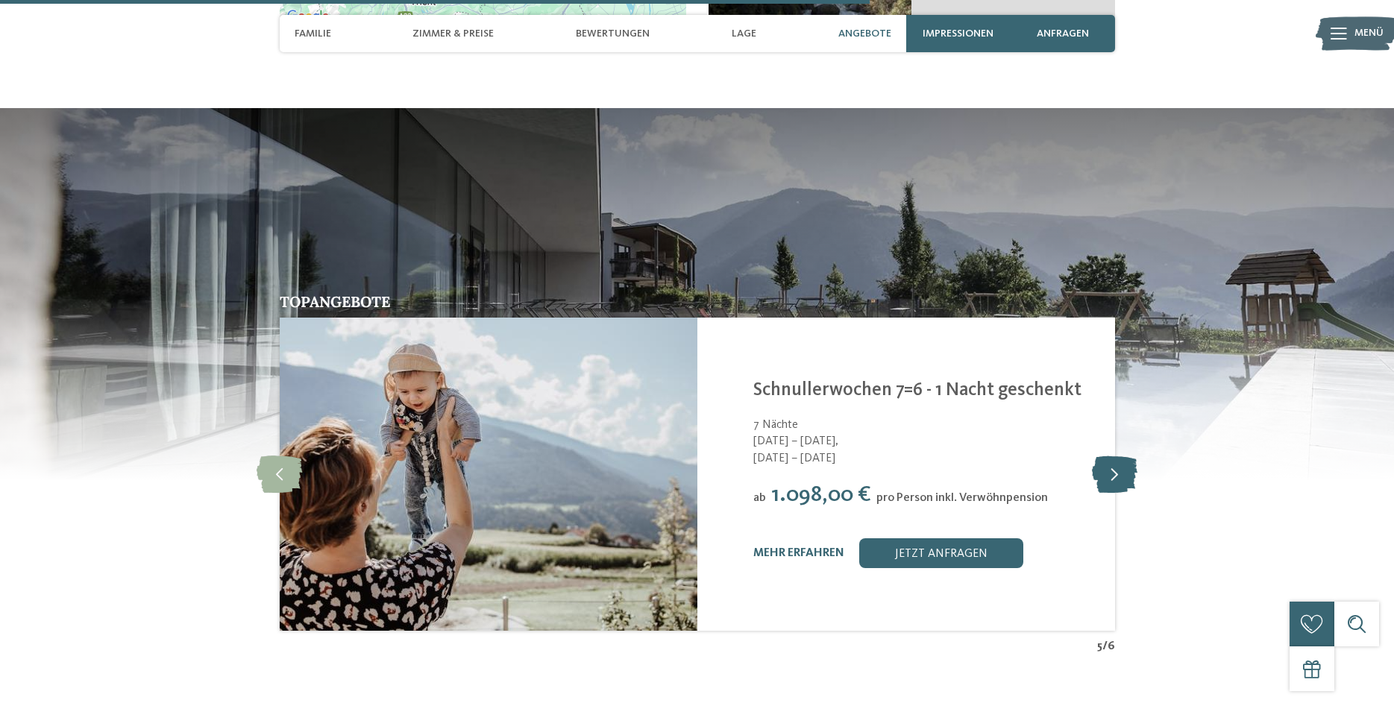
click at [1118, 456] on icon at bounding box center [1115, 474] width 46 height 37
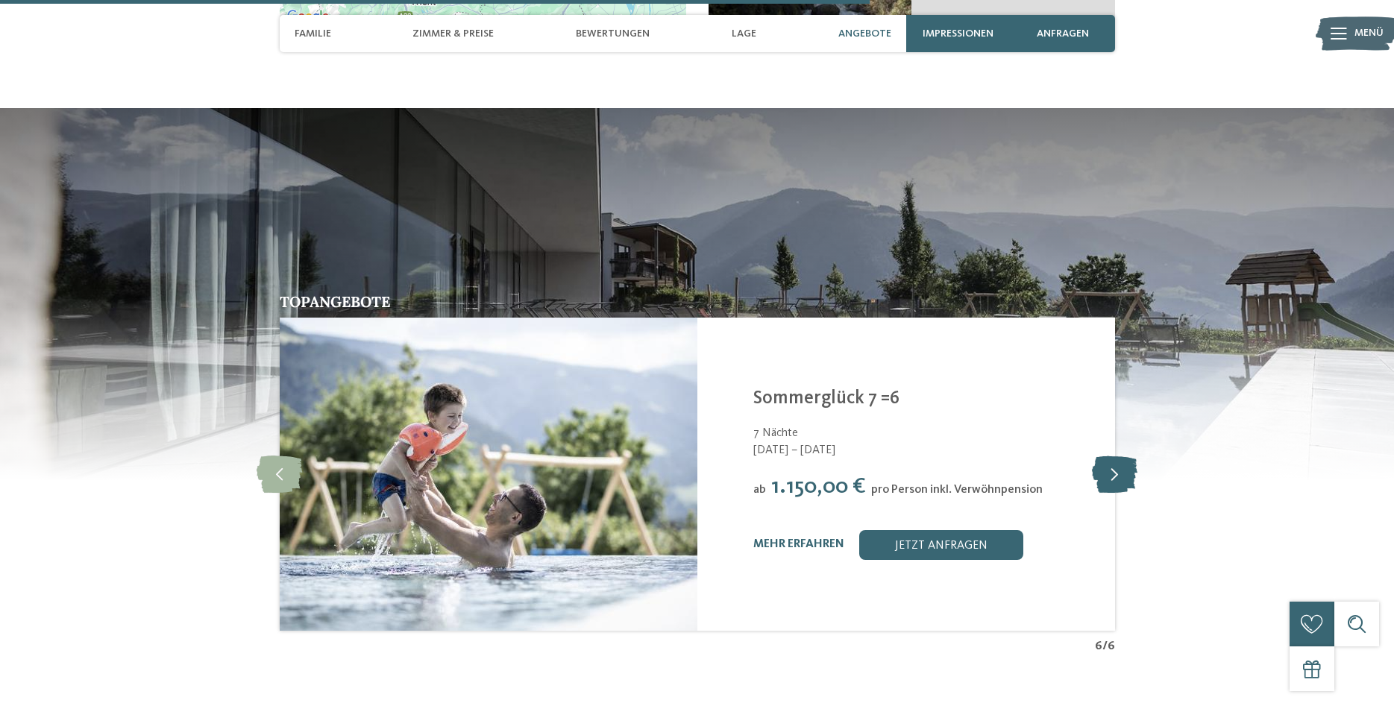
click at [1118, 456] on icon at bounding box center [1115, 474] width 46 height 37
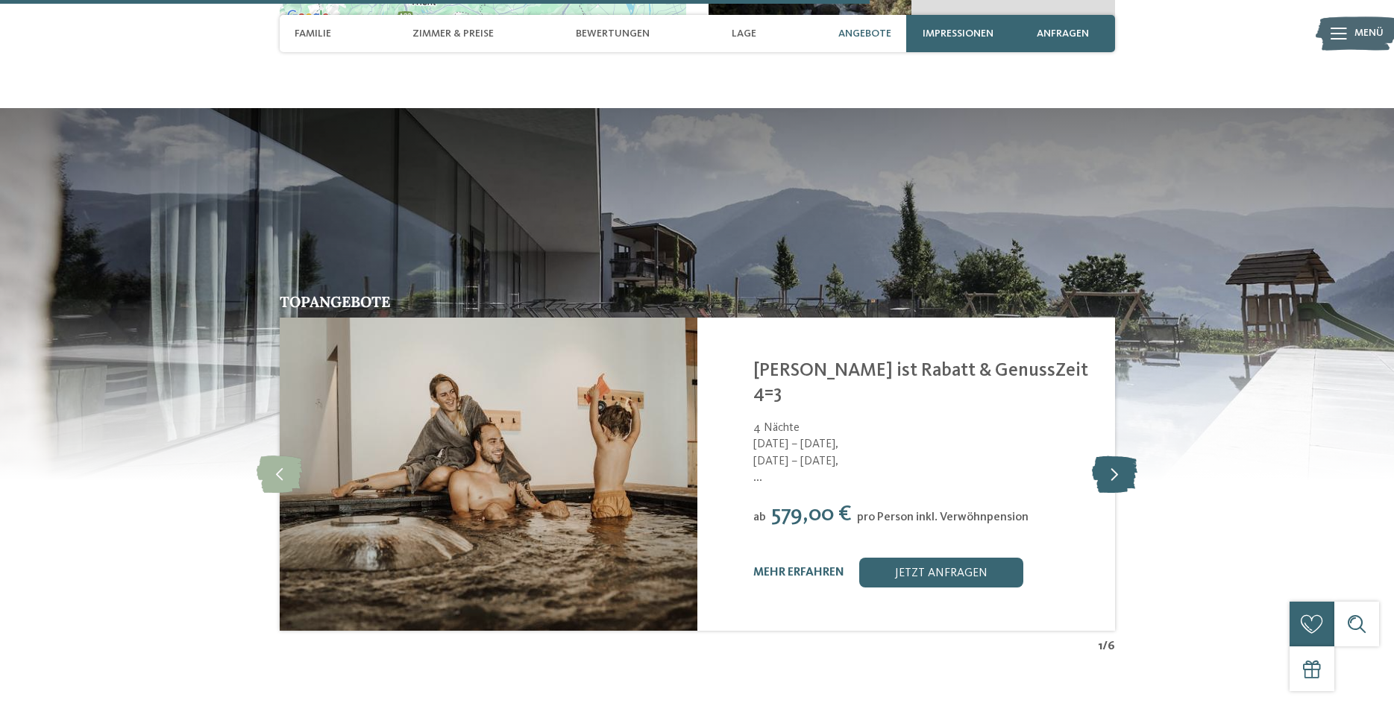
click at [1118, 456] on icon at bounding box center [1115, 474] width 46 height 37
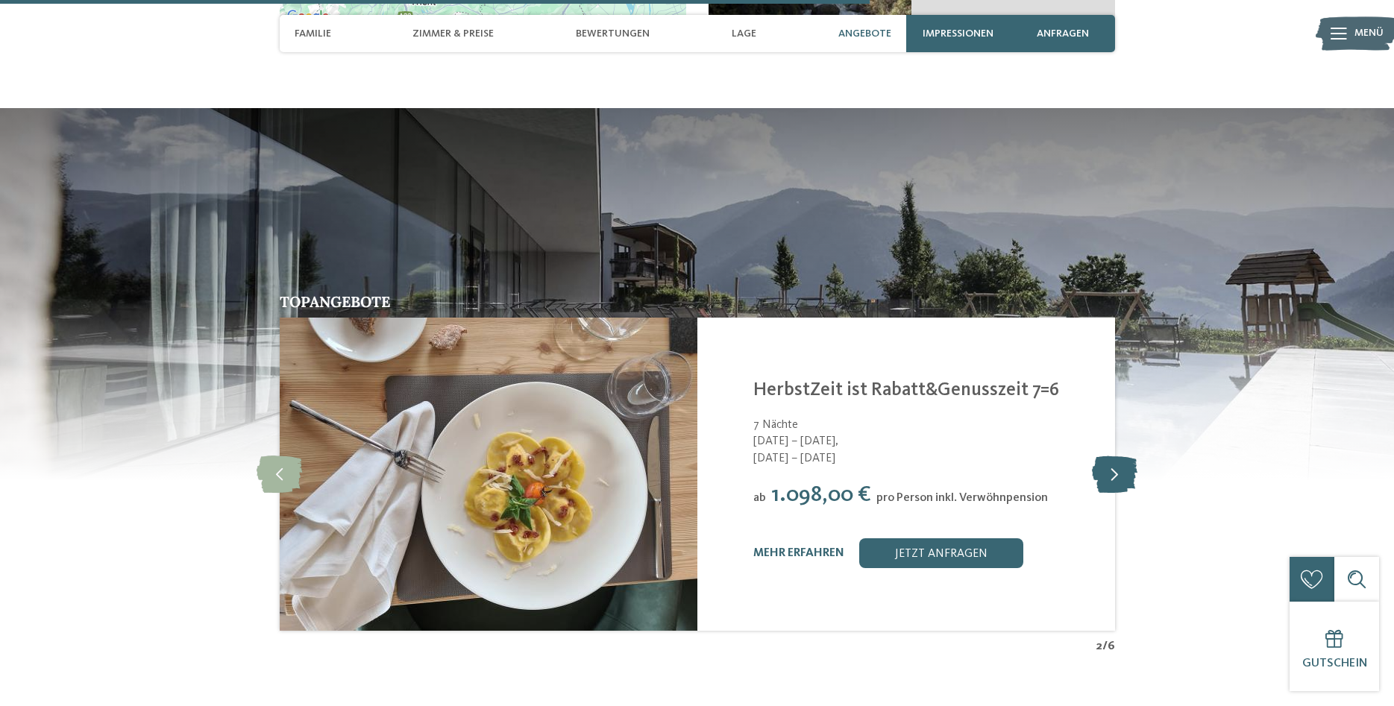
click at [1118, 456] on icon at bounding box center [1115, 474] width 46 height 37
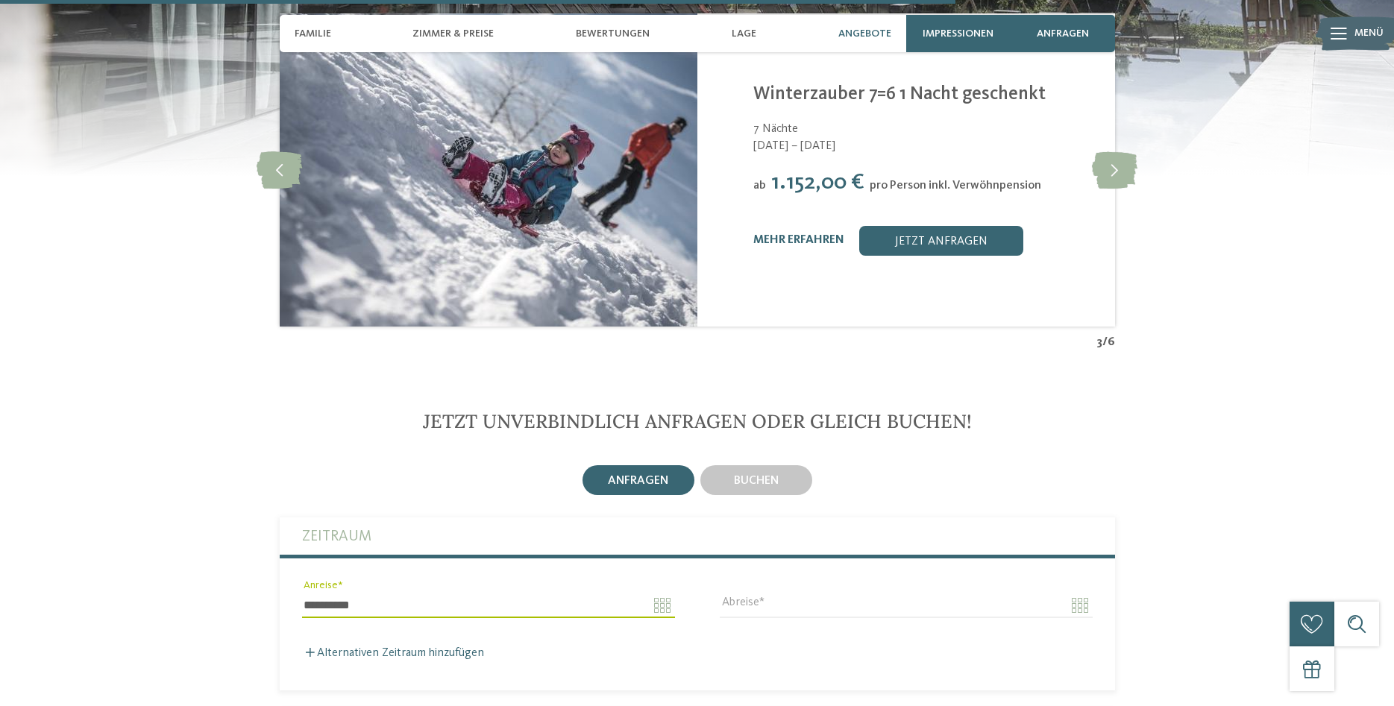
scroll to position [3748, 0]
